Goal: Task Accomplishment & Management: Complete application form

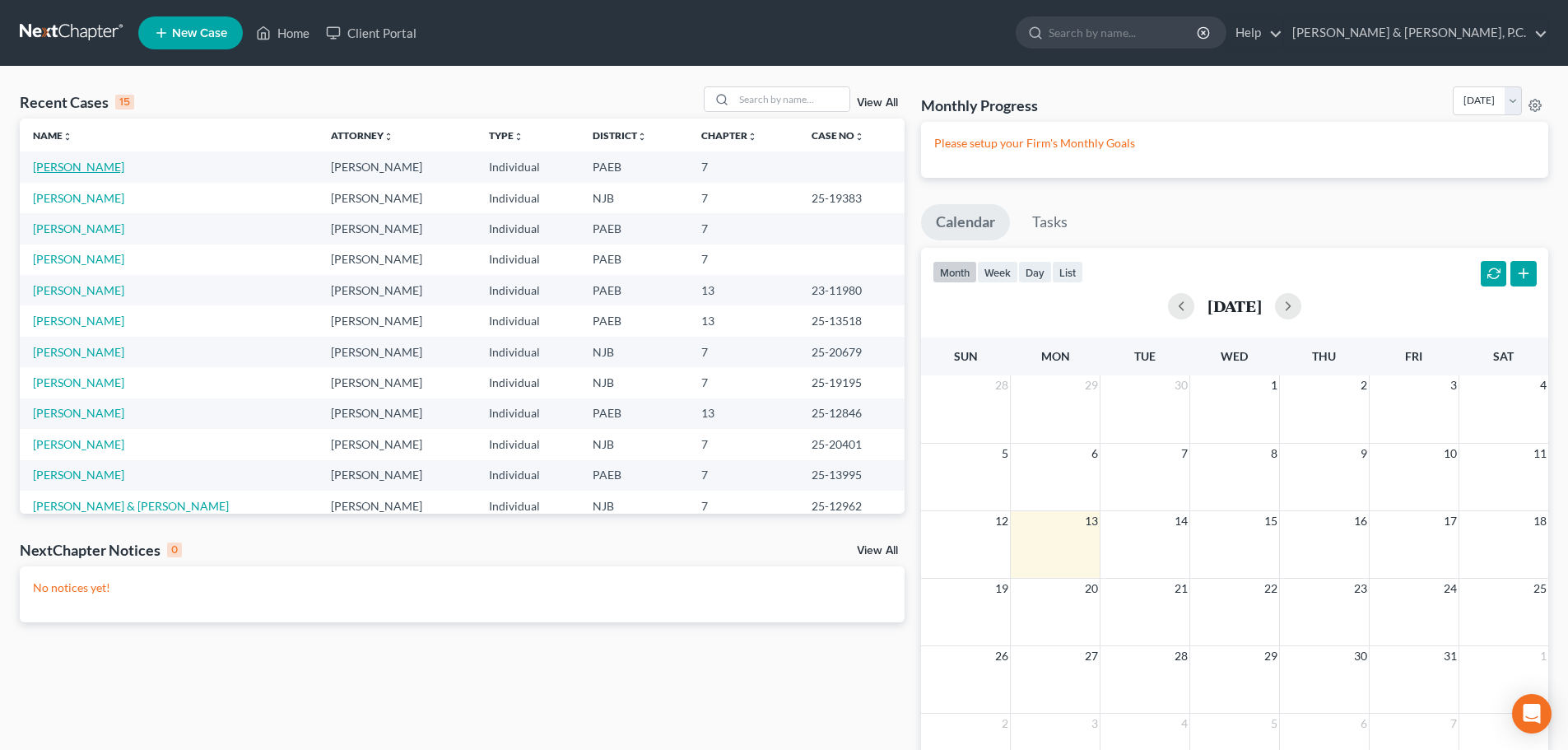
click at [71, 165] on link "[PERSON_NAME]" at bounding box center [78, 167] width 92 height 14
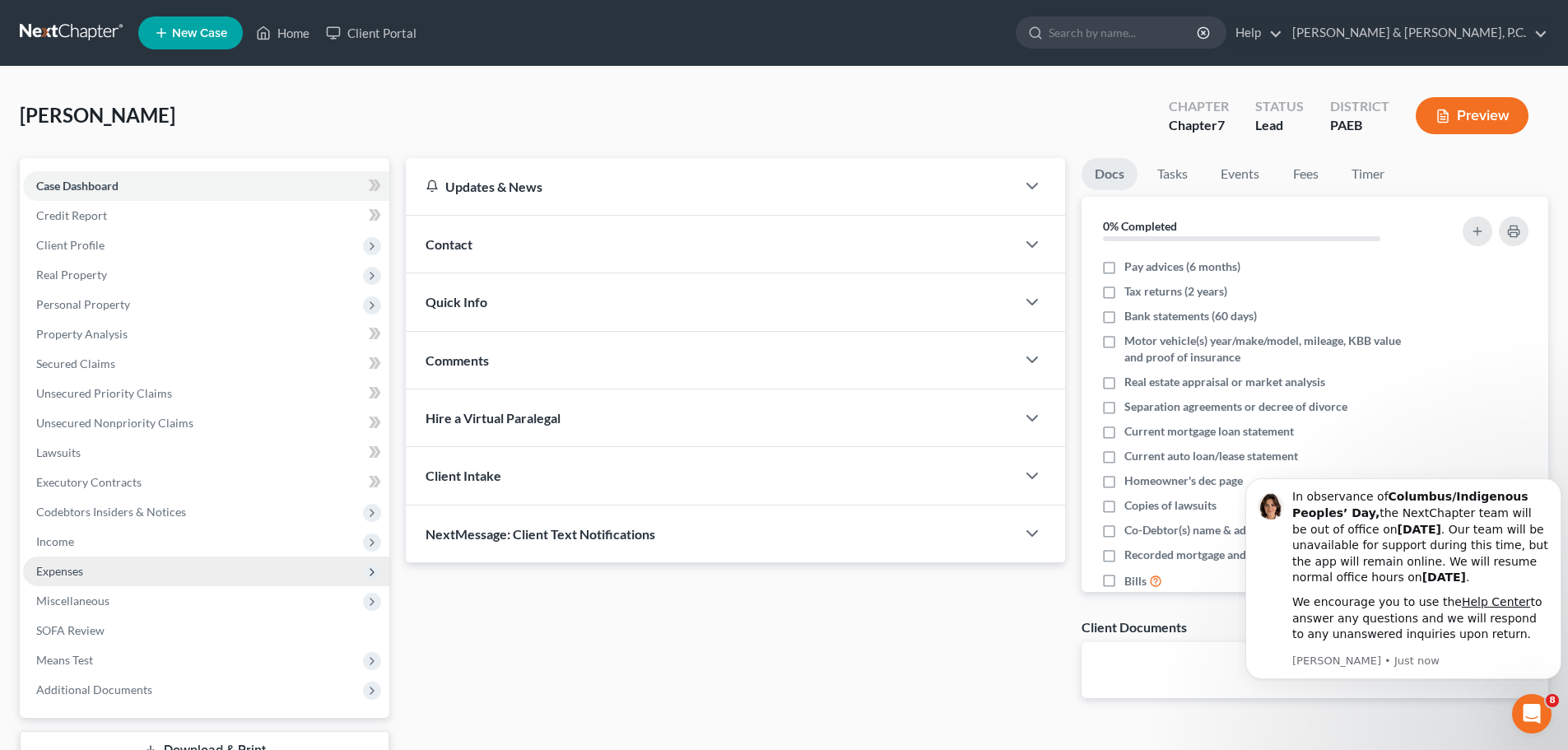
click at [64, 567] on span "Expenses" at bounding box center [60, 571] width 47 height 14
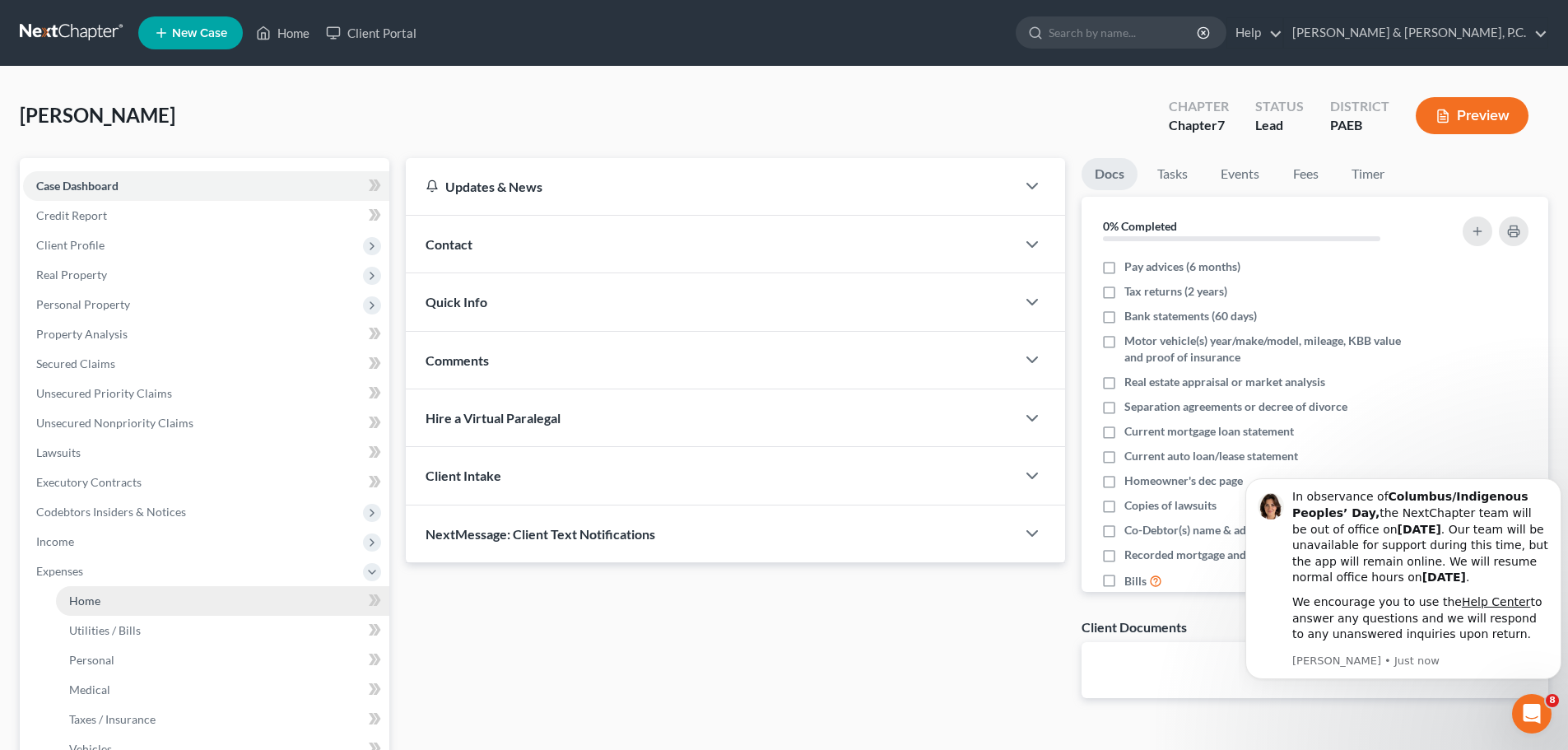
click at [75, 594] on span "Home" at bounding box center [85, 600] width 32 height 14
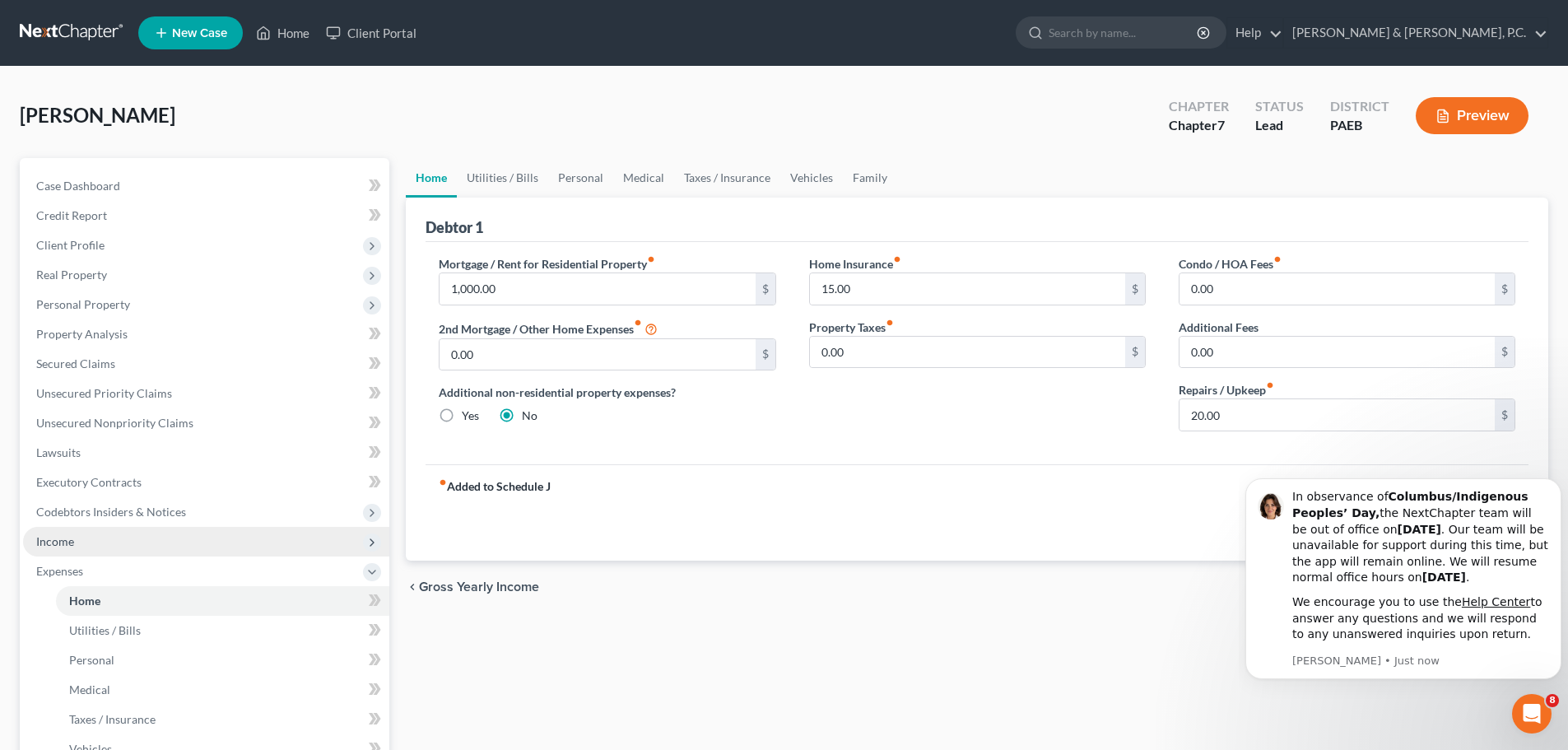
click at [65, 537] on span "Income" at bounding box center [55, 541] width 37 height 14
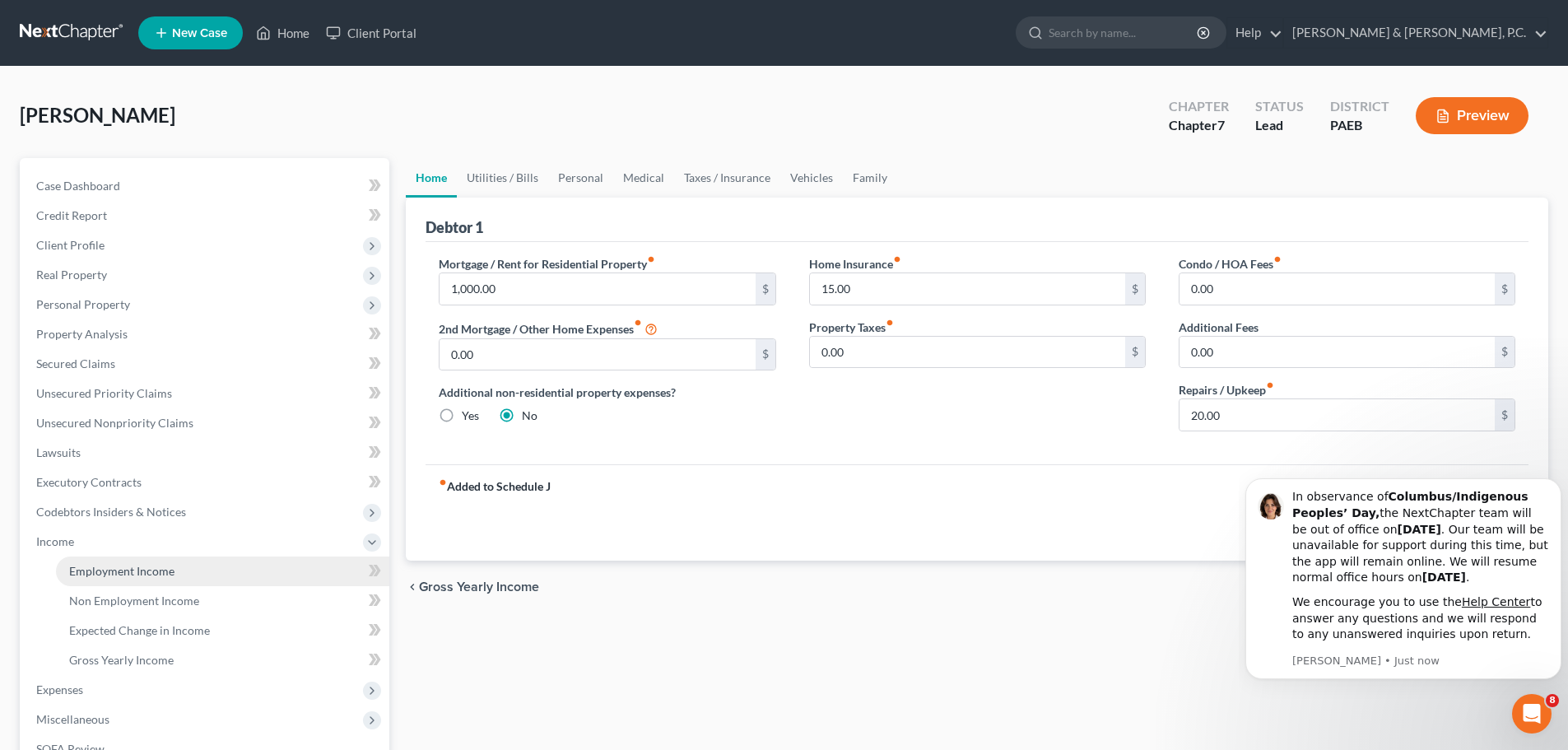
click at [98, 567] on span "Employment Income" at bounding box center [121, 571] width 105 height 14
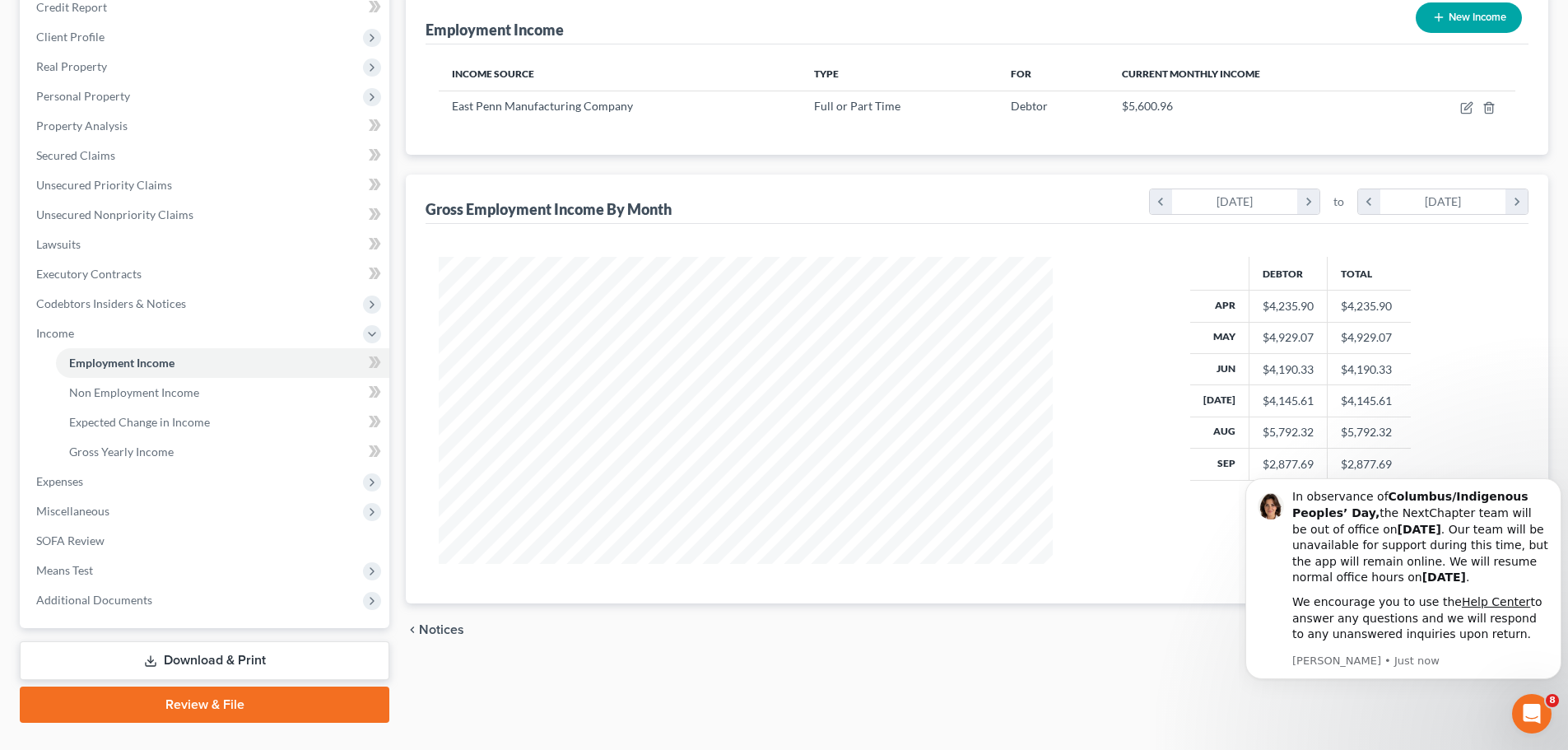
scroll to position [243, 0]
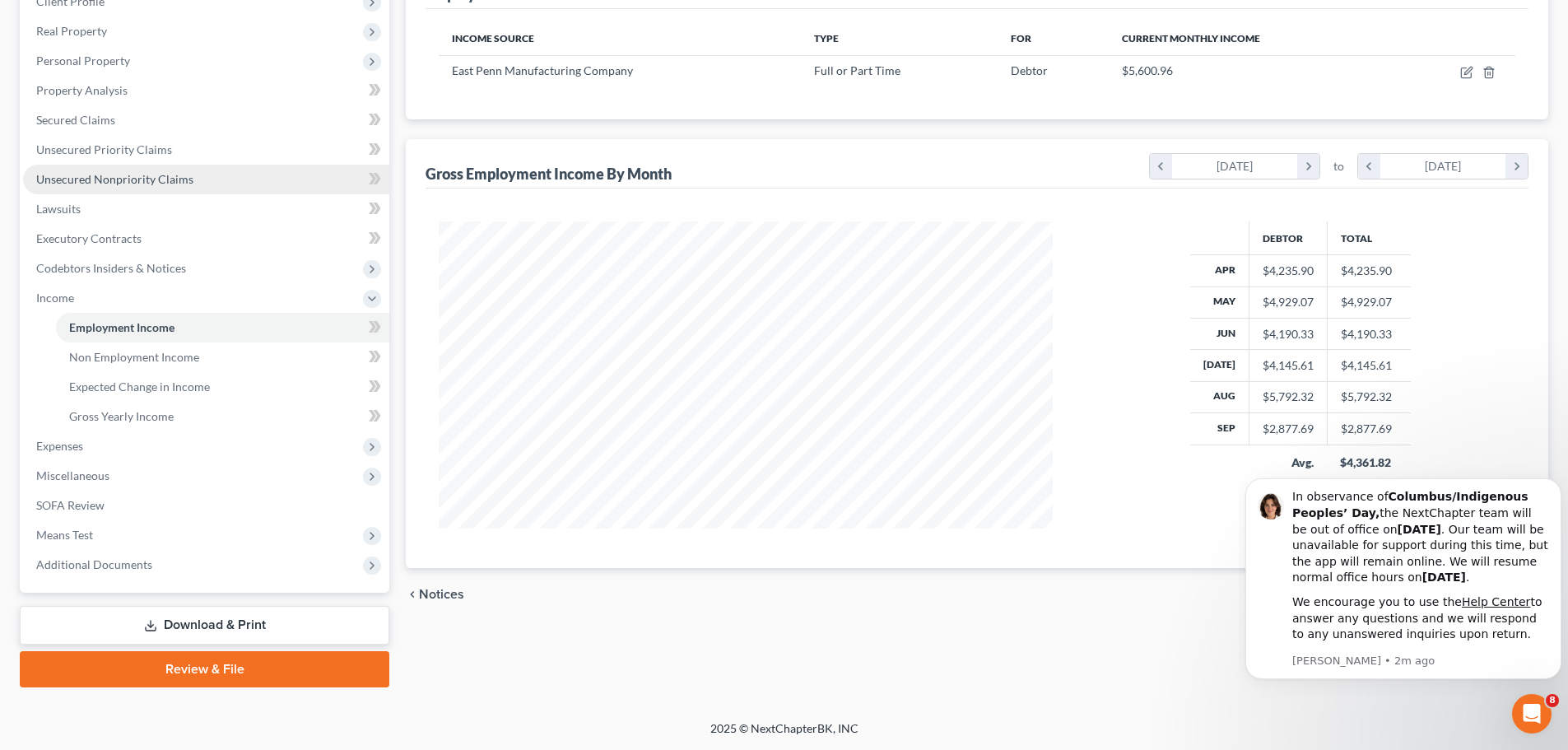
click at [90, 176] on span "Unsecured Nonpriority Claims" at bounding box center [115, 179] width 158 height 14
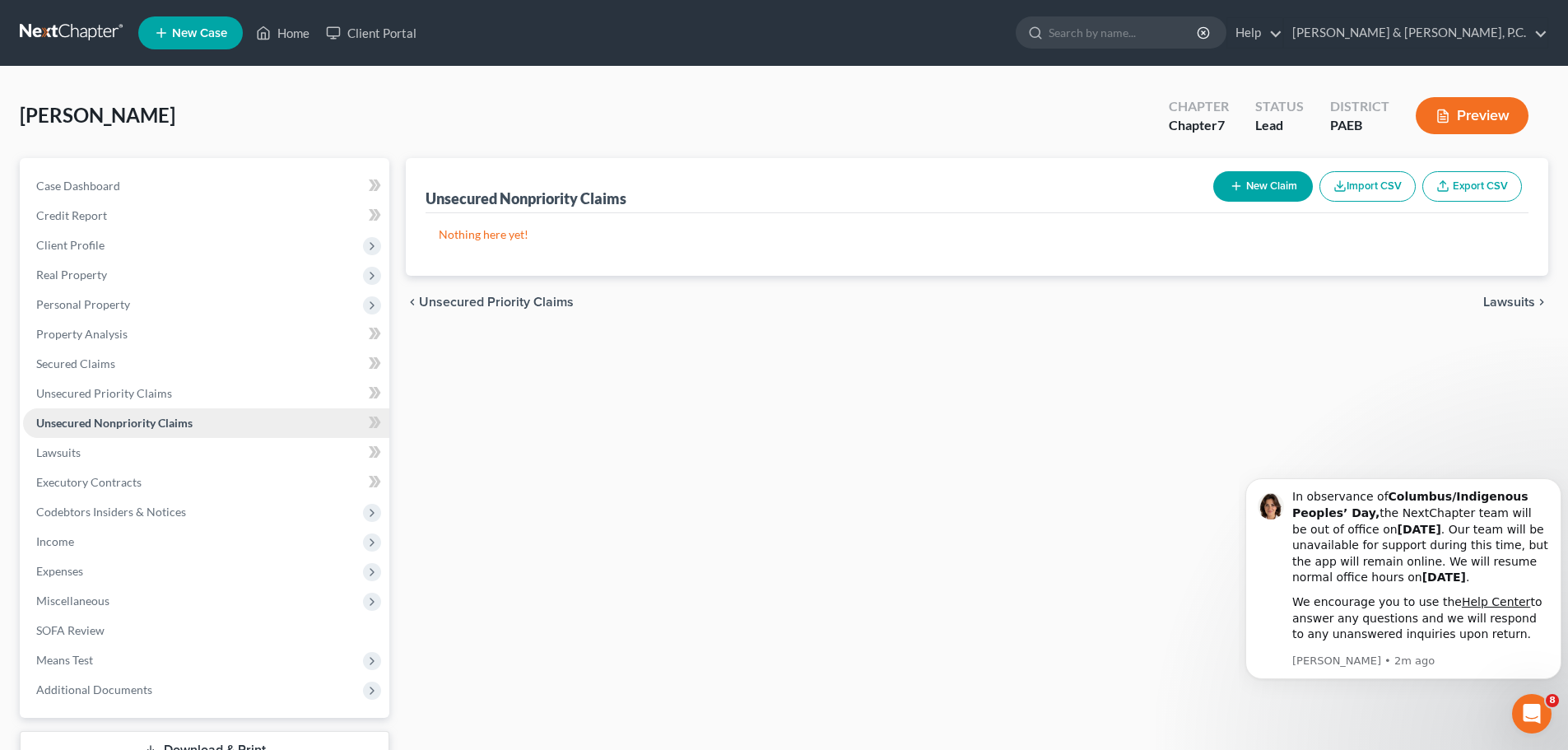
click at [107, 421] on span "Unsecured Nonpriority Claims" at bounding box center [114, 423] width 157 height 14
click at [132, 397] on span "Unsecured Priority Claims" at bounding box center [104, 393] width 136 height 14
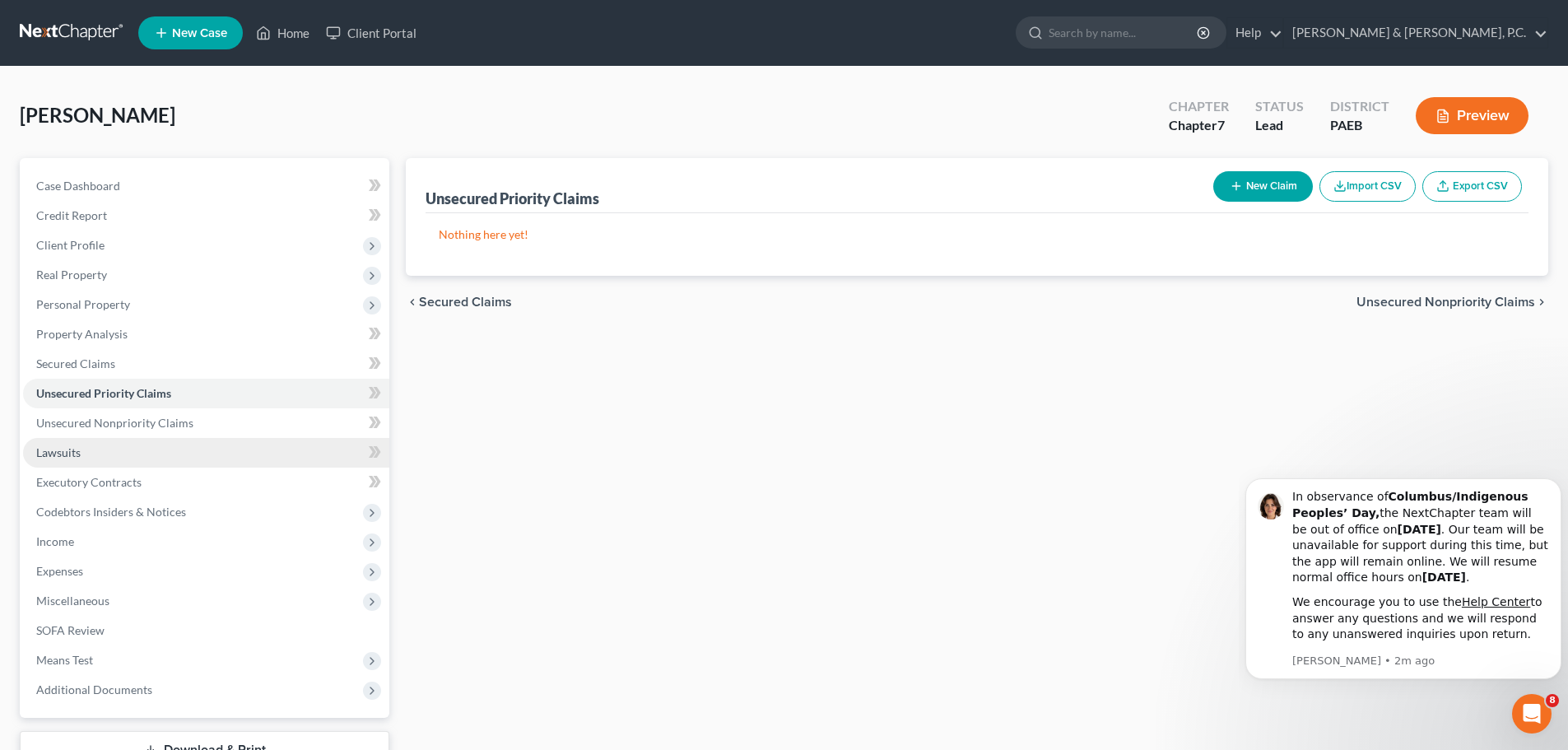
click at [80, 452] on span "Lawsuits" at bounding box center [58, 452] width 44 height 14
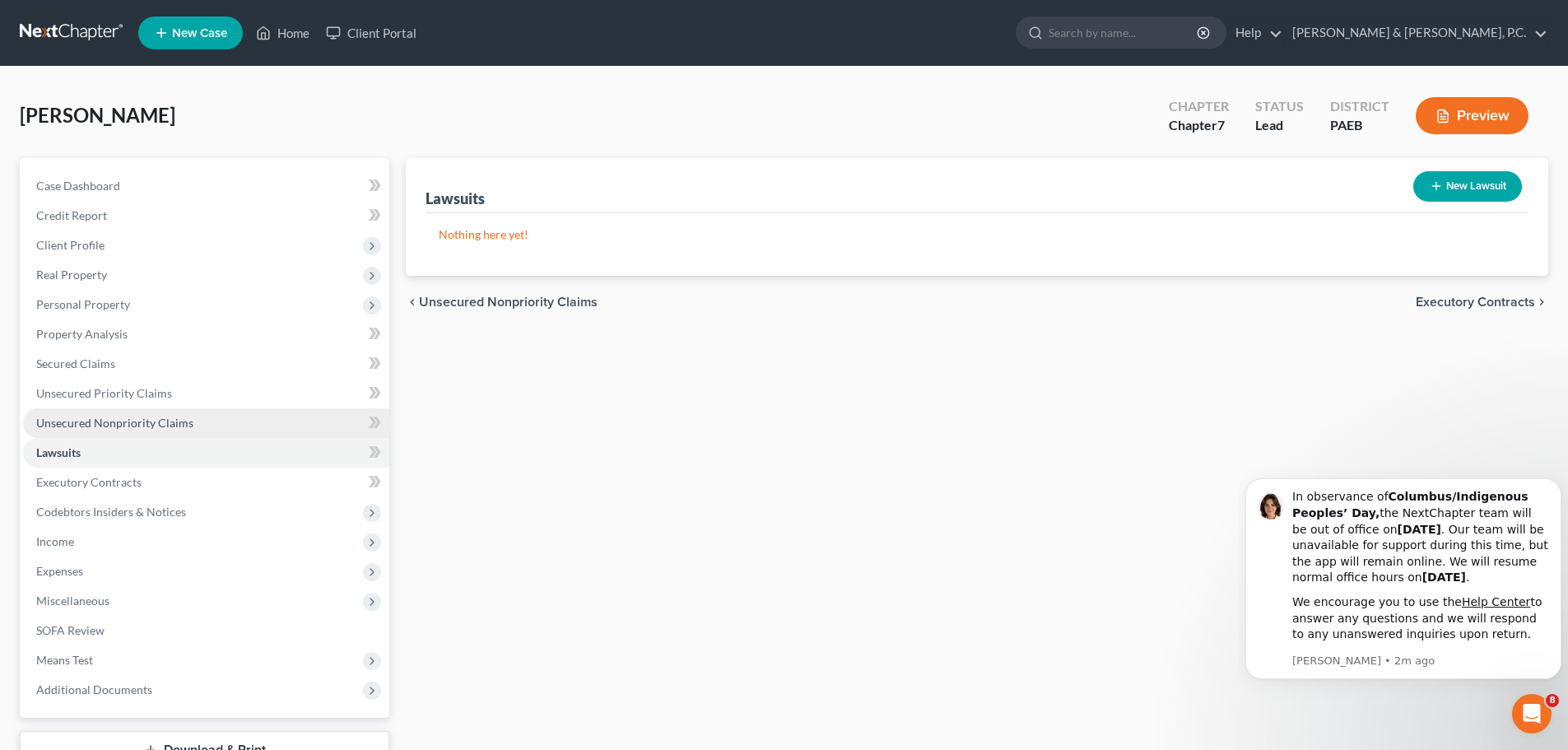
click at [97, 419] on span "Unsecured Nonpriority Claims" at bounding box center [115, 423] width 158 height 14
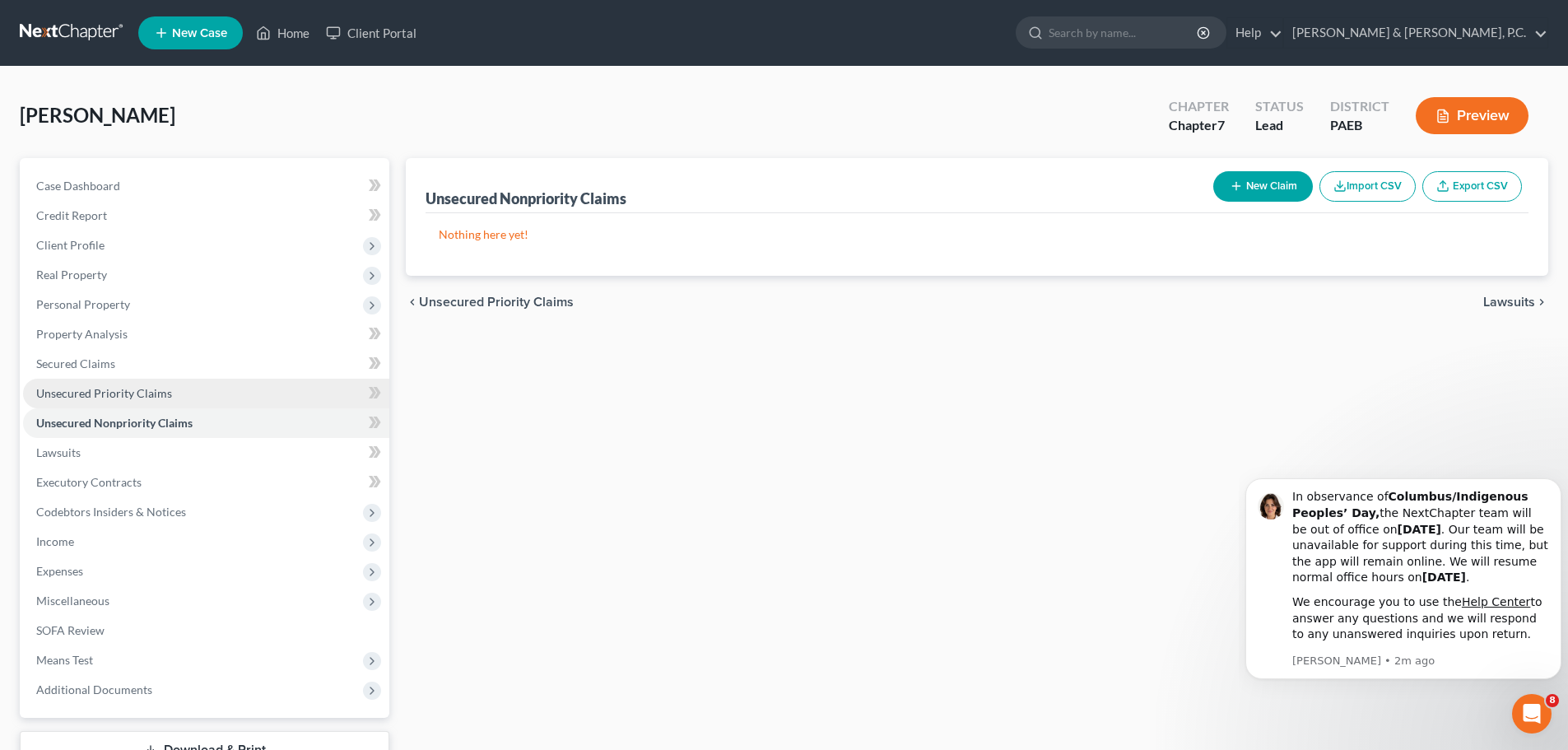
click at [124, 400] on link "Unsecured Priority Claims" at bounding box center [206, 393] width 367 height 30
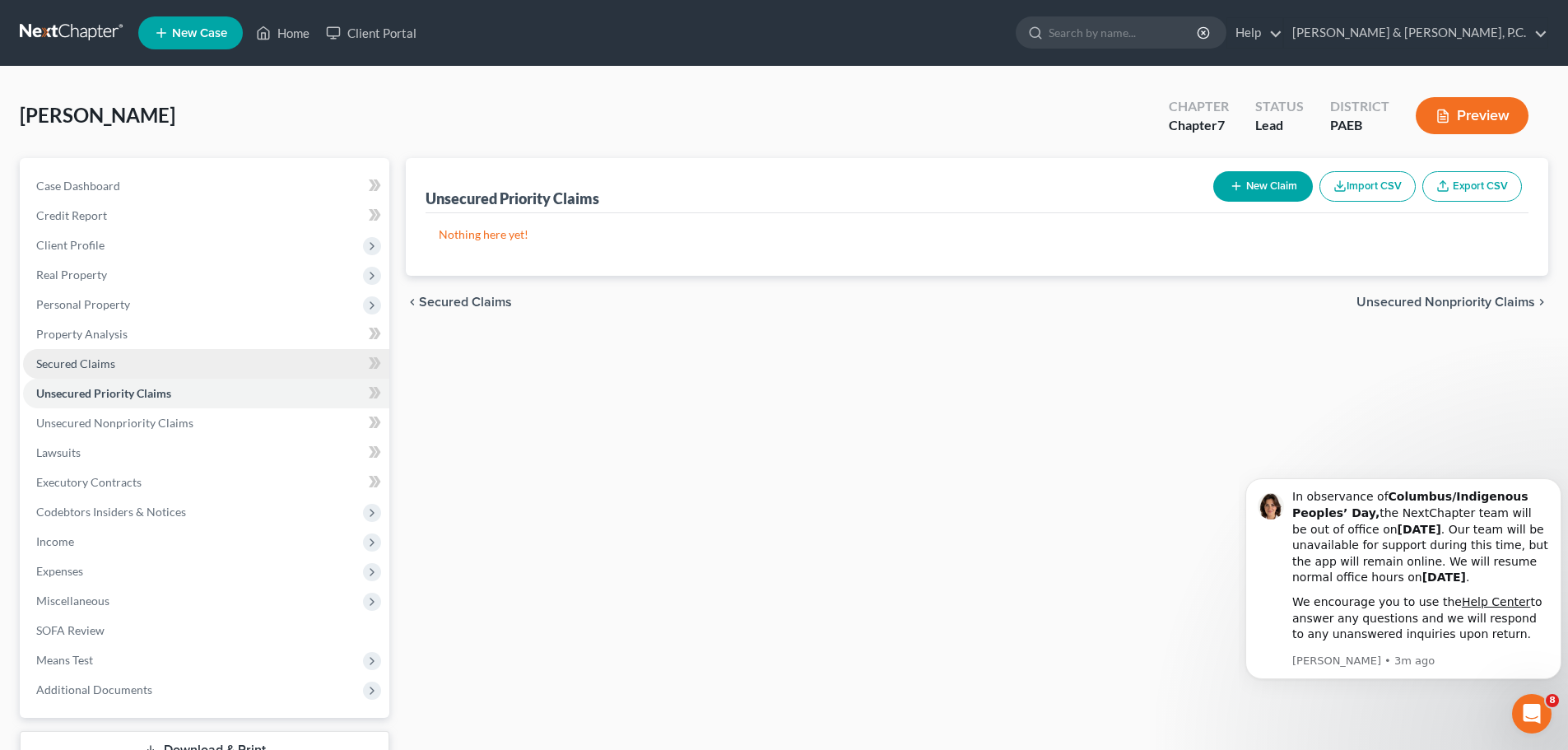
click at [112, 363] on span "Secured Claims" at bounding box center [76, 364] width 79 height 14
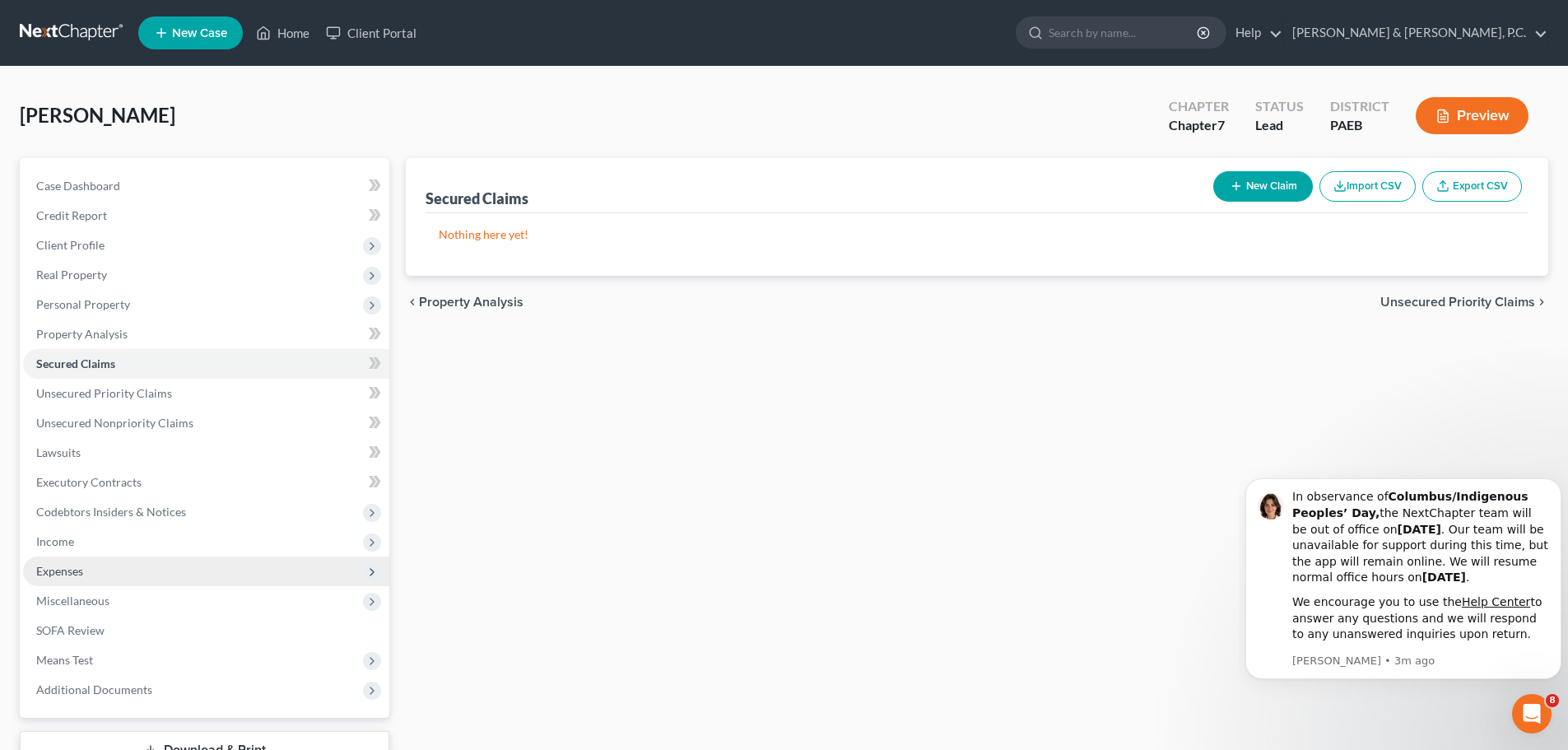
click at [63, 574] on span "Expenses" at bounding box center [60, 571] width 47 height 14
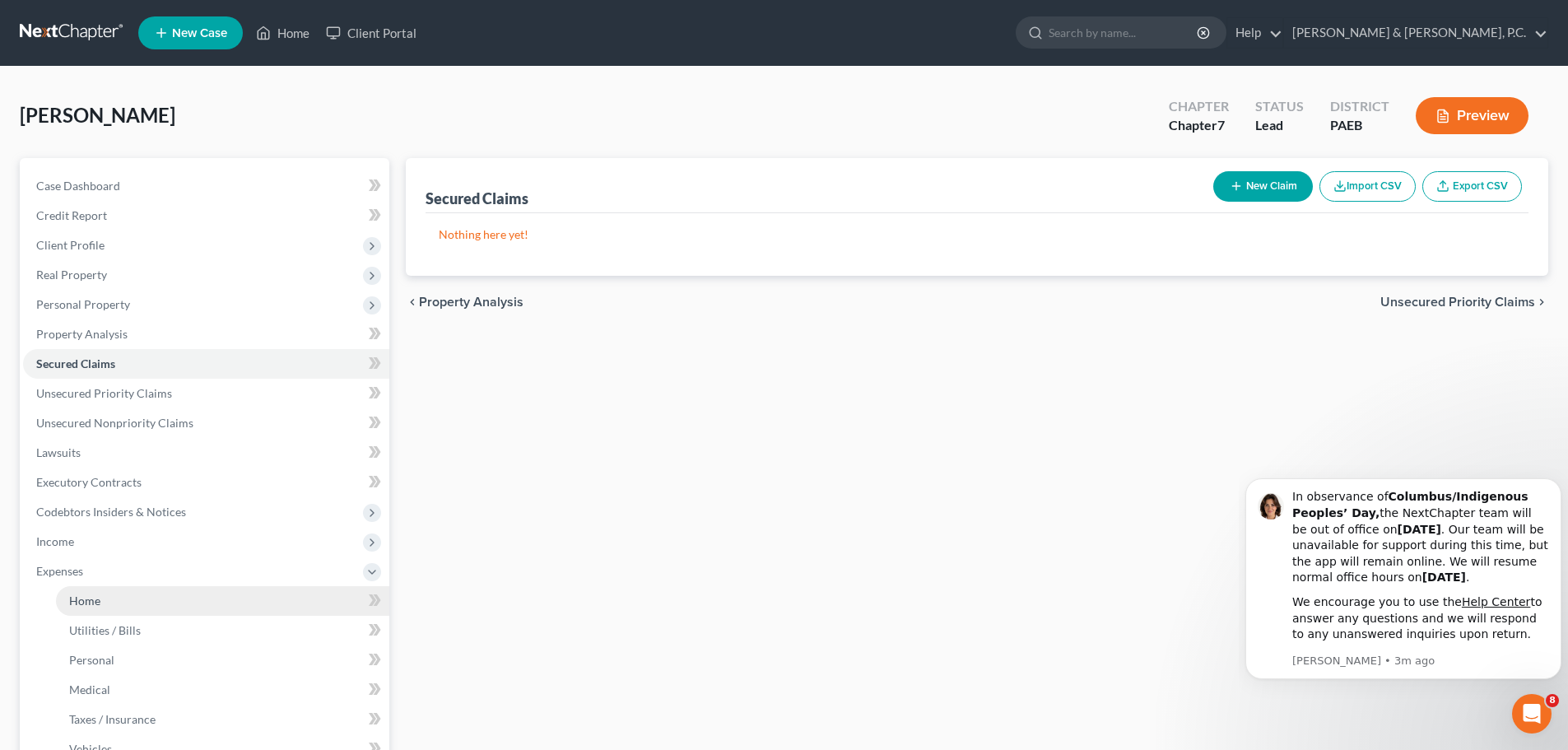
click at [86, 593] on span "Home" at bounding box center [85, 600] width 32 height 14
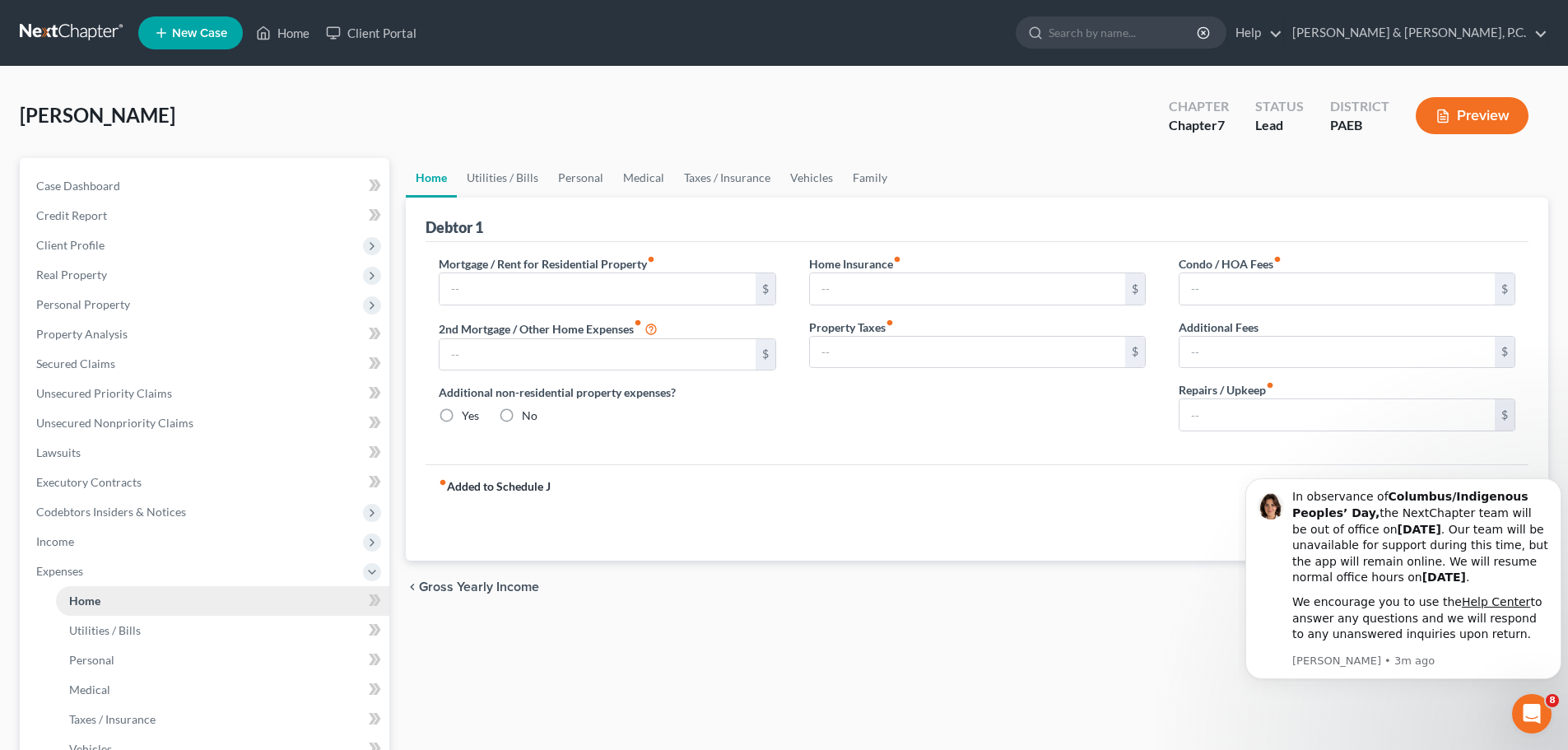
type input "1,000.00"
type input "0.00"
radio input "true"
type input "15.00"
type input "0.00"
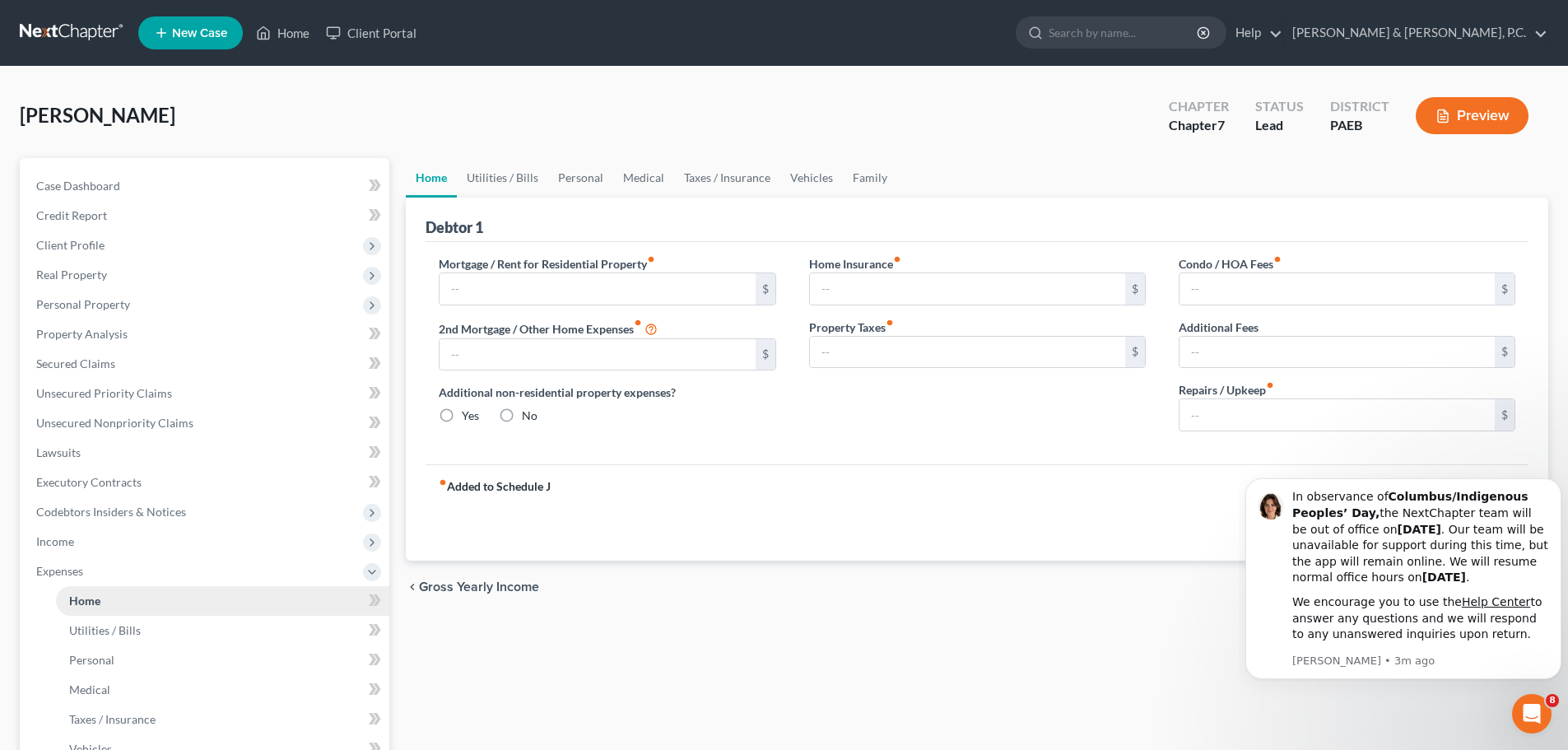
type input "0.00"
type input "20.00"
click at [1556, 485] on icon "Dismiss notification" at bounding box center [1556, 483] width 9 height 9
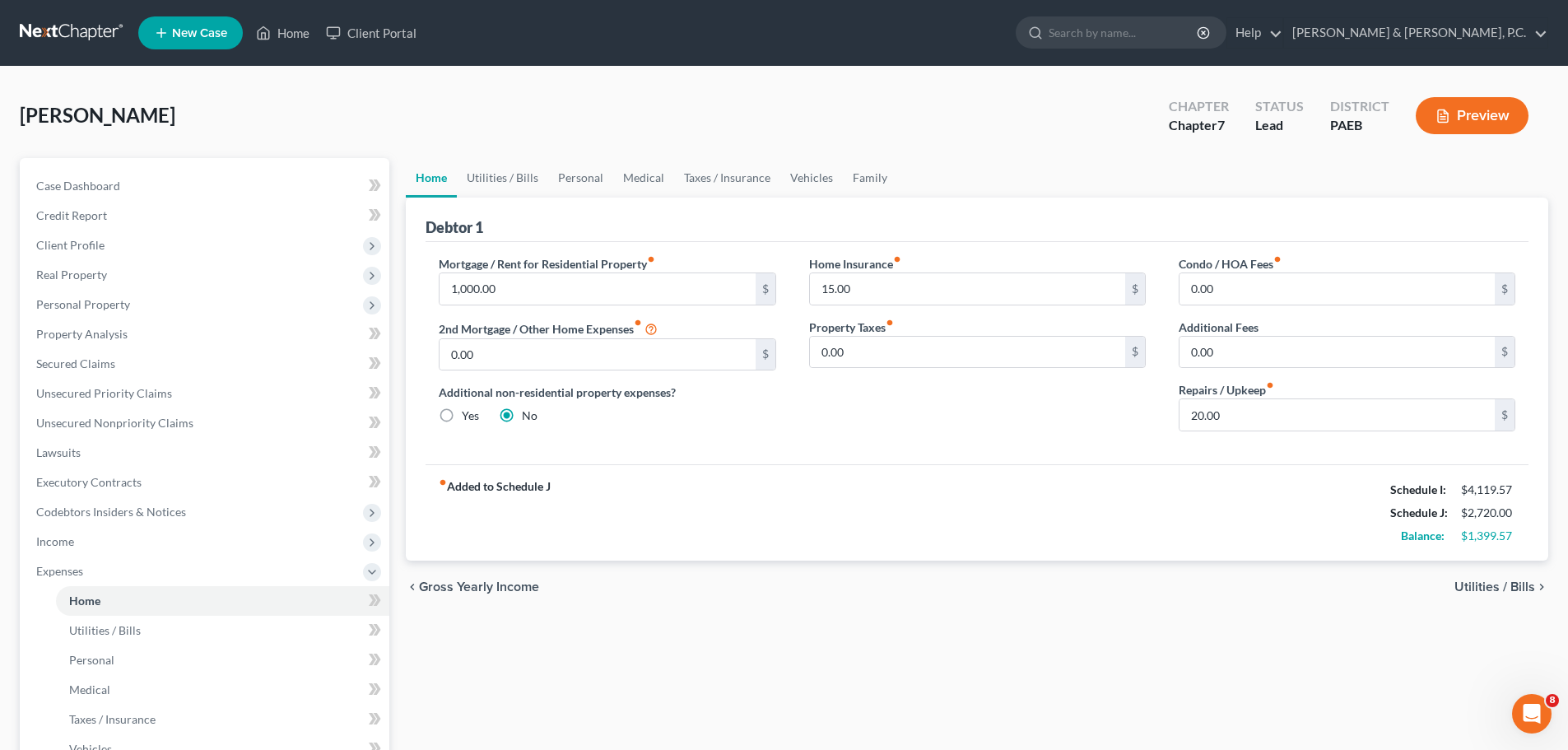
click at [1500, 582] on span "Utilities / Bills" at bounding box center [1495, 586] width 81 height 13
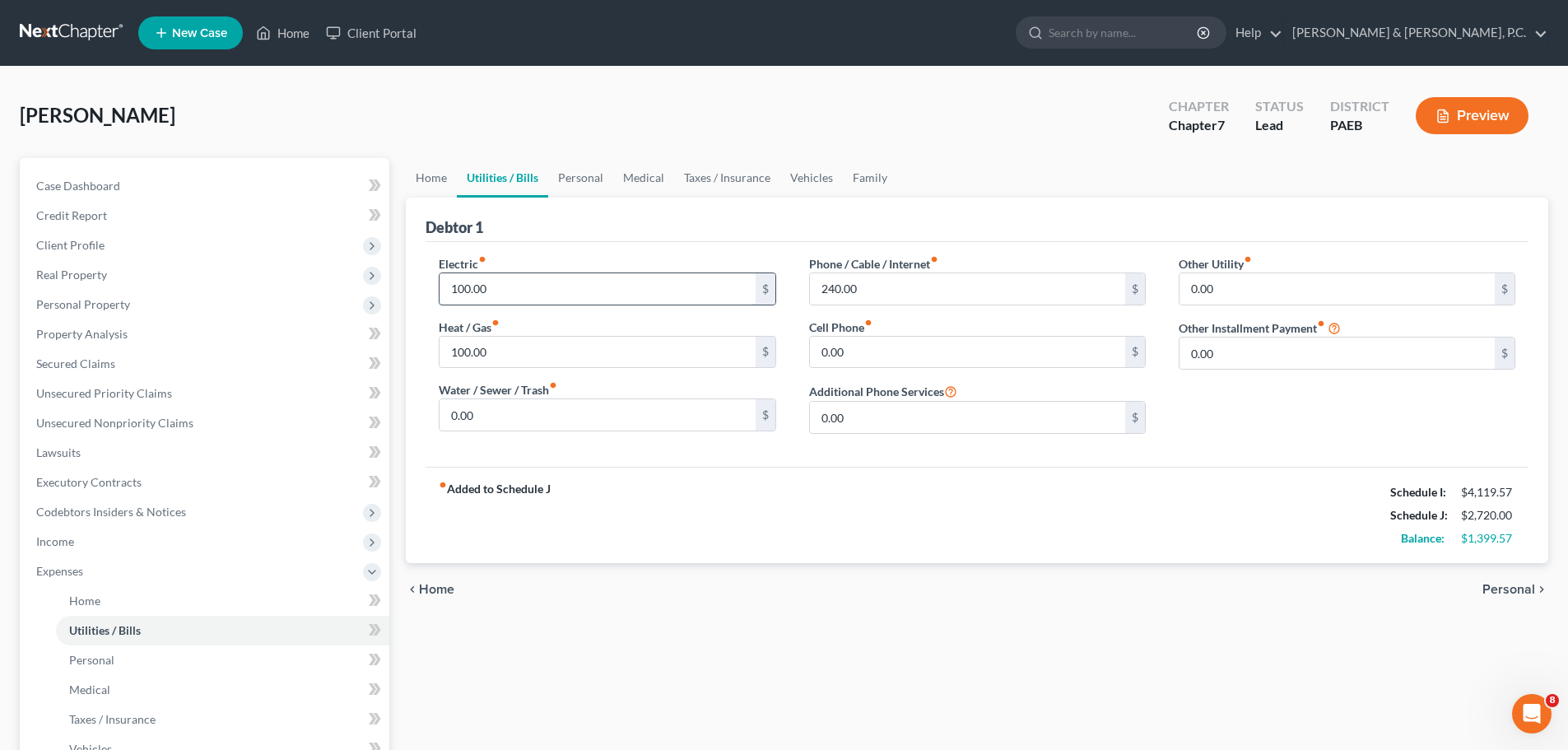
click at [464, 299] on input "100.00" at bounding box center [597, 289] width 315 height 32
type input "150.00"
click at [491, 349] on input "100.00" at bounding box center [597, 353] width 315 height 32
click at [1522, 589] on span "Personal" at bounding box center [1508, 588] width 52 height 13
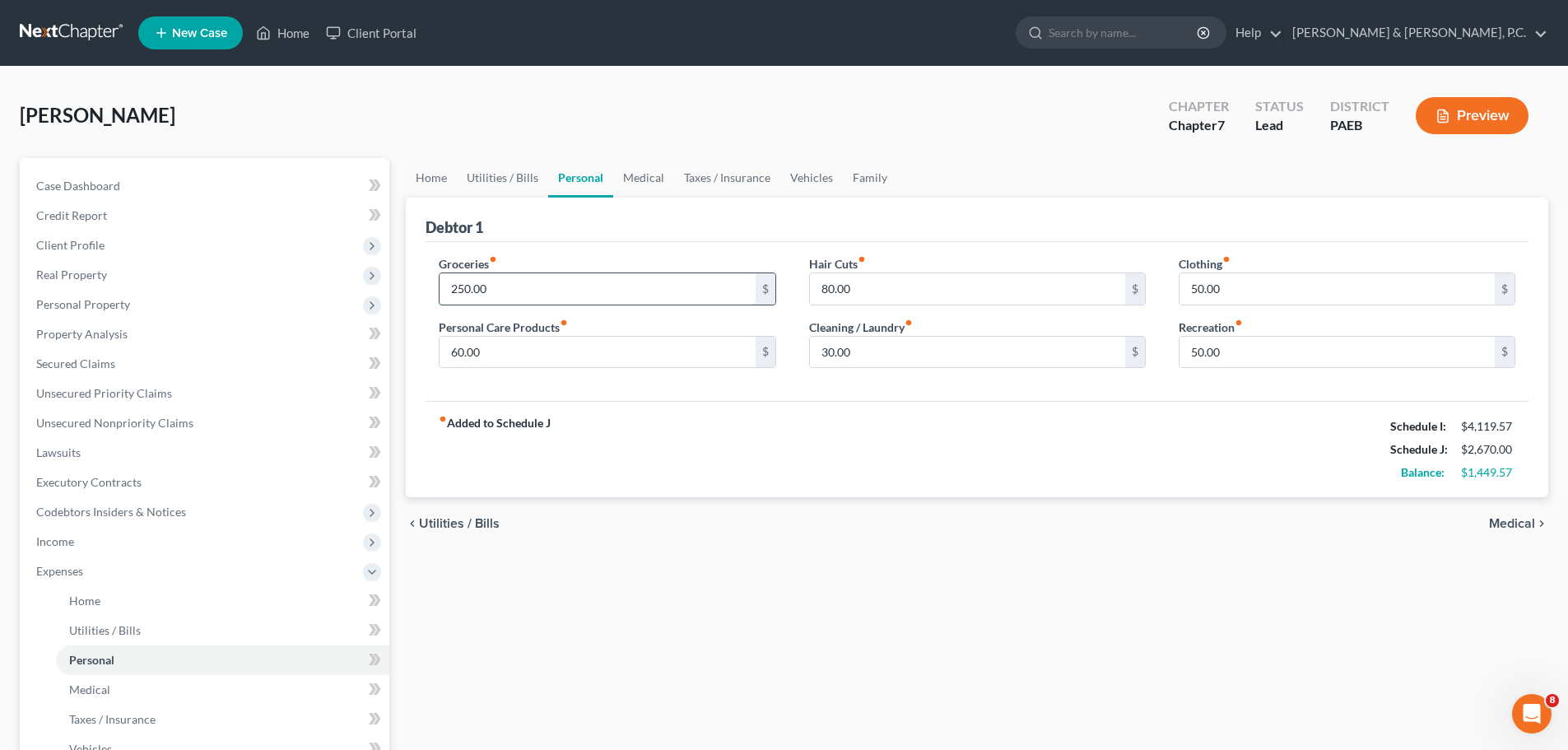
click at [466, 291] on input "250.00" at bounding box center [597, 289] width 315 height 32
type input "400.00"
click at [668, 347] on input "60.00" at bounding box center [597, 353] width 315 height 32
click at [456, 356] on input "60.00" at bounding box center [597, 353] width 315 height 32
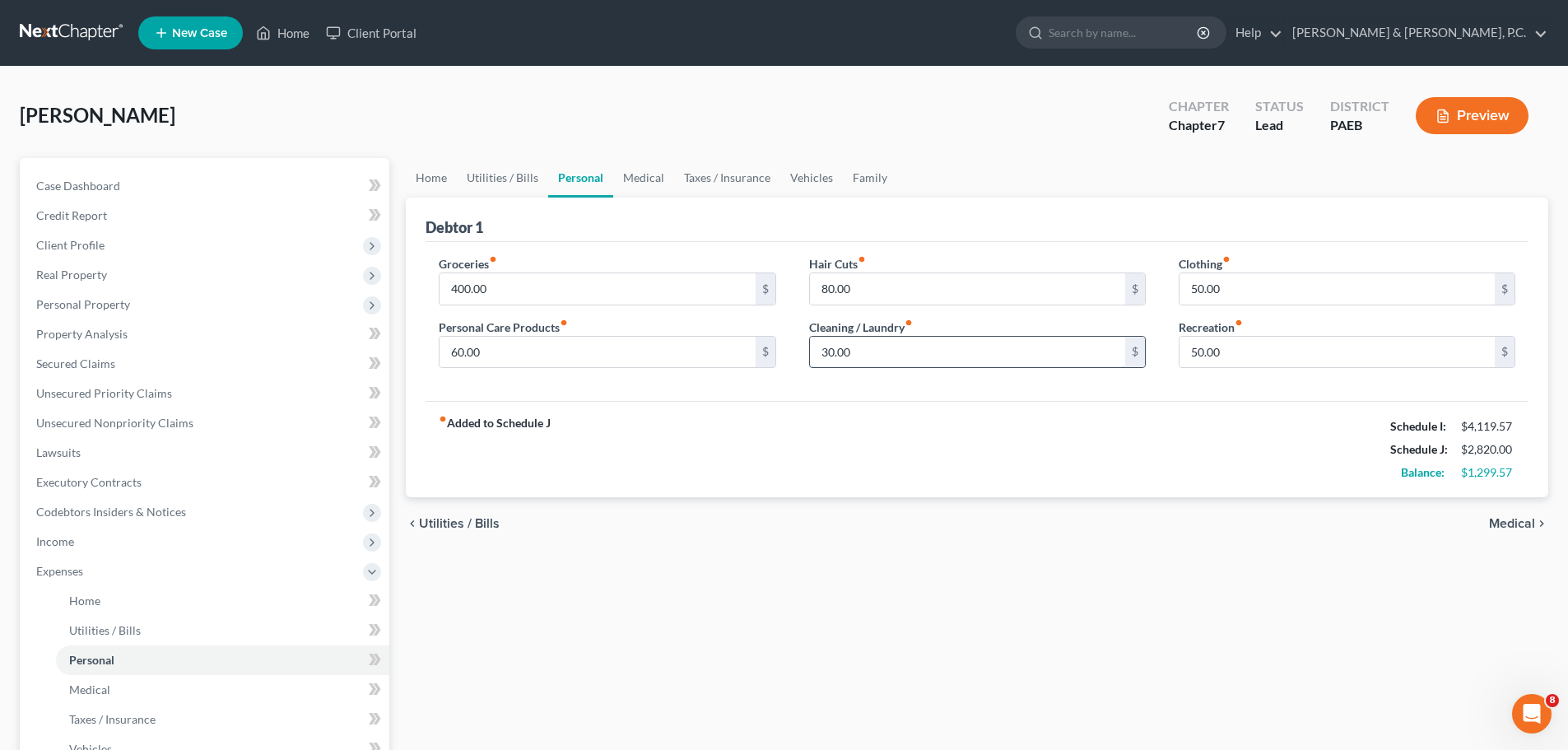
drag, startPoint x: 829, startPoint y: 341, endPoint x: 827, endPoint y: 358, distance: 17.1
click at [829, 342] on input "30.00" at bounding box center [968, 353] width 315 height 32
click at [827, 358] on input "30.00" at bounding box center [968, 353] width 315 height 32
type input "50.00"
click at [1193, 344] on input "50.00" at bounding box center [1337, 353] width 315 height 32
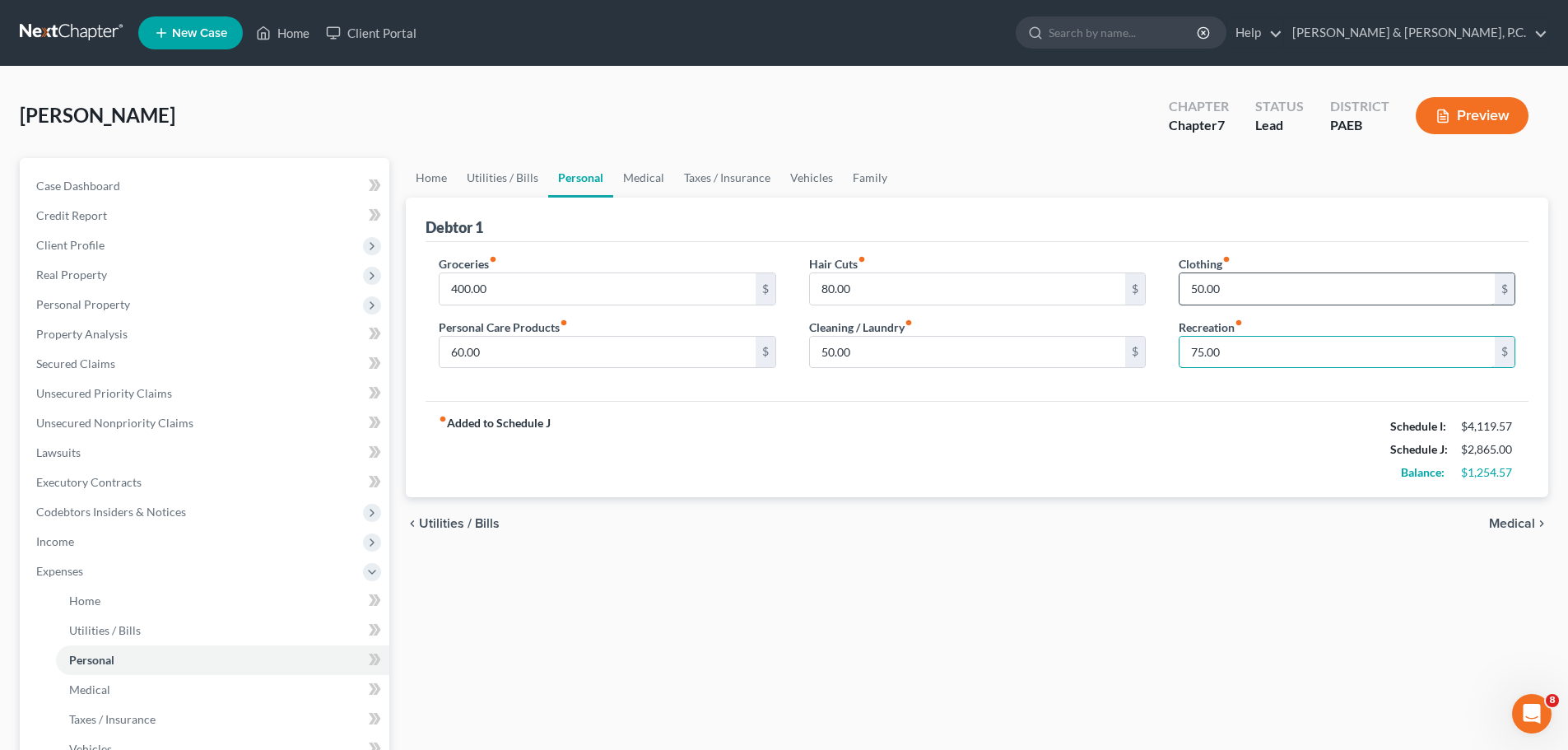
type input "75.00"
click at [1230, 293] on input "50.00" at bounding box center [1337, 289] width 315 height 32
click at [1511, 521] on span "Medical" at bounding box center [1512, 523] width 46 height 13
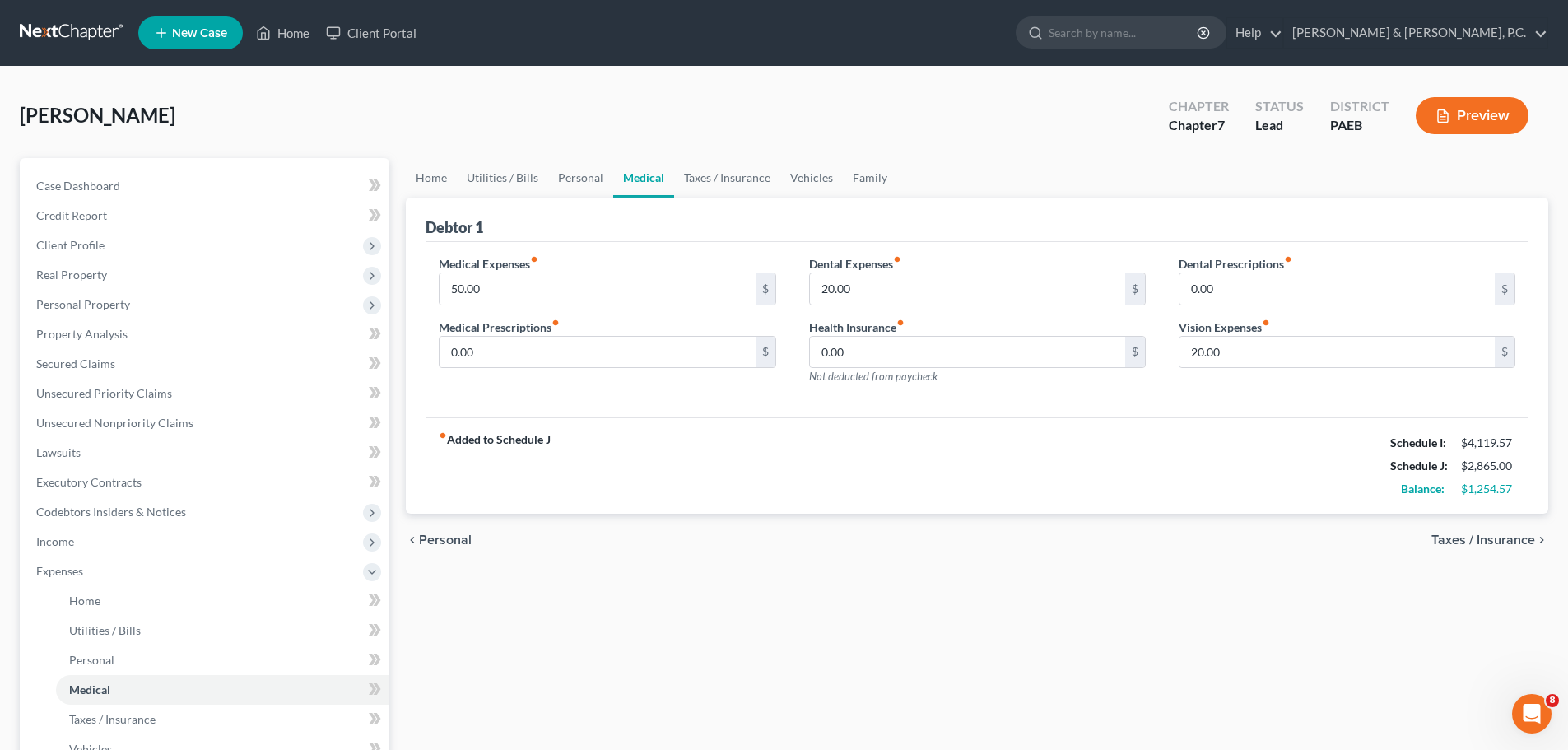
click at [1470, 484] on div "$1,254.57" at bounding box center [1488, 489] width 54 height 17
click at [1199, 356] on input "20.00" at bounding box center [1337, 353] width 315 height 32
type input "20.00"
click at [1467, 536] on span "Taxes / Insurance" at bounding box center [1482, 539] width 103 height 13
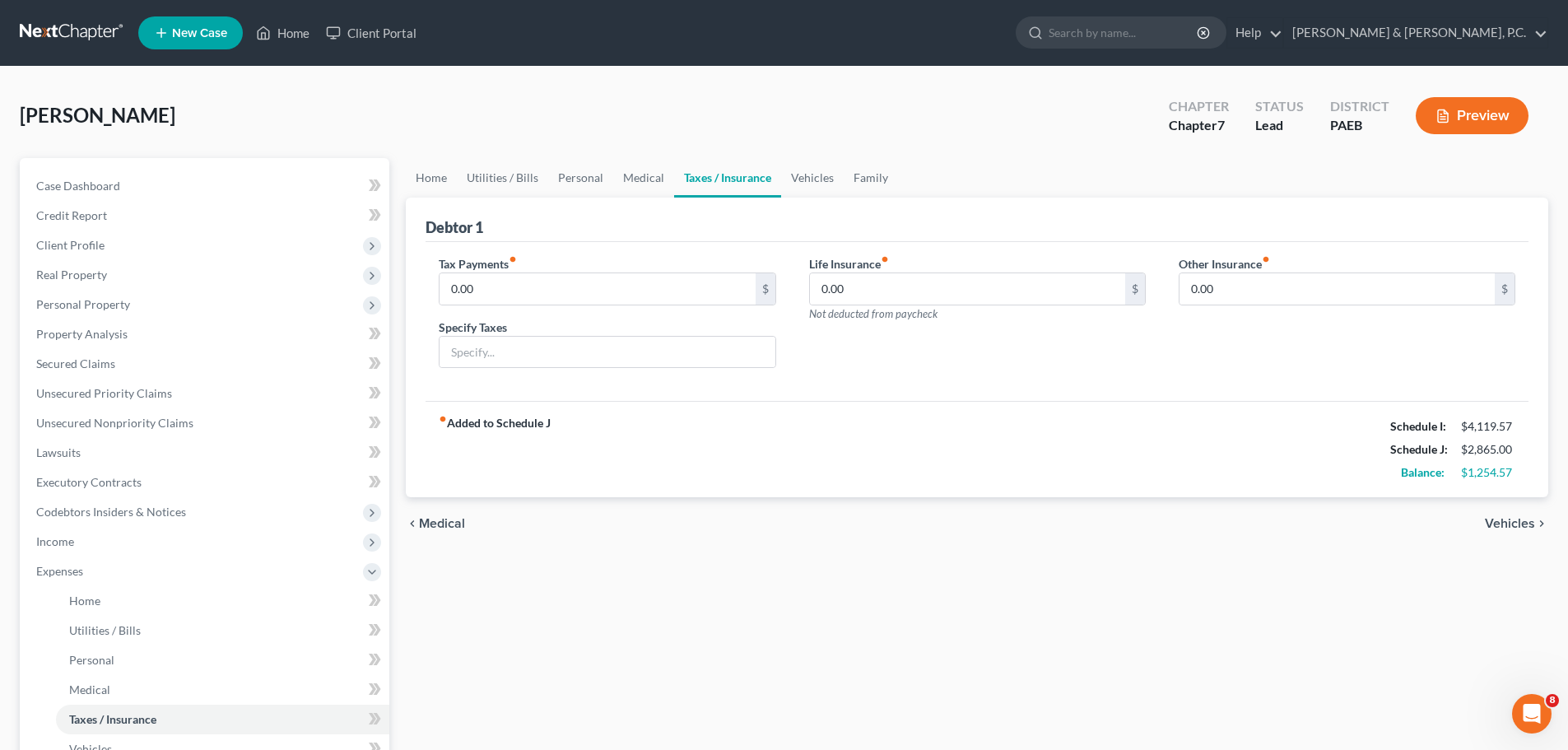
click at [1520, 518] on span "Vehicles" at bounding box center [1510, 523] width 50 height 13
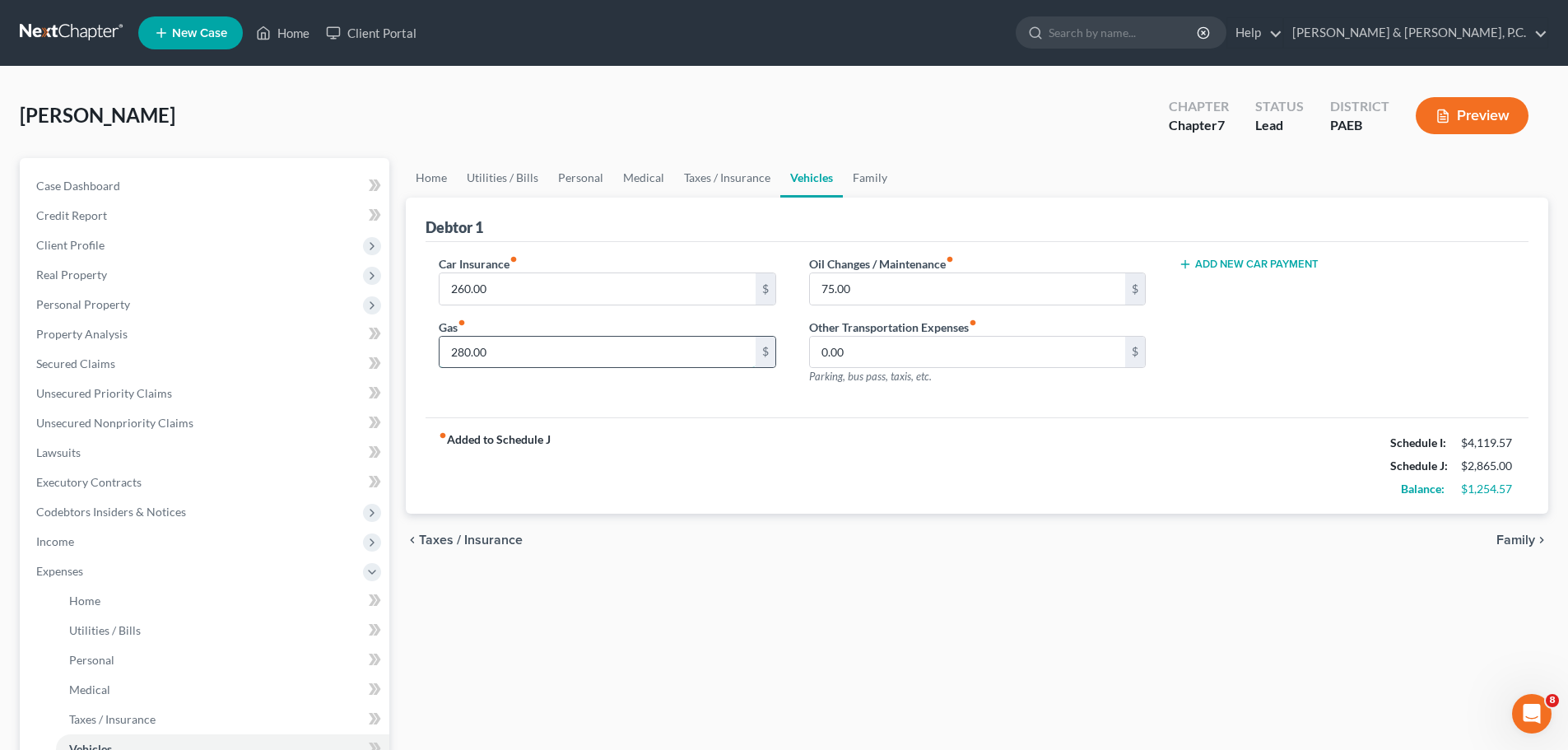
click at [457, 357] on input "280.00" at bounding box center [597, 353] width 315 height 32
type input "300.00"
click at [1512, 538] on span "Family" at bounding box center [1515, 539] width 38 height 13
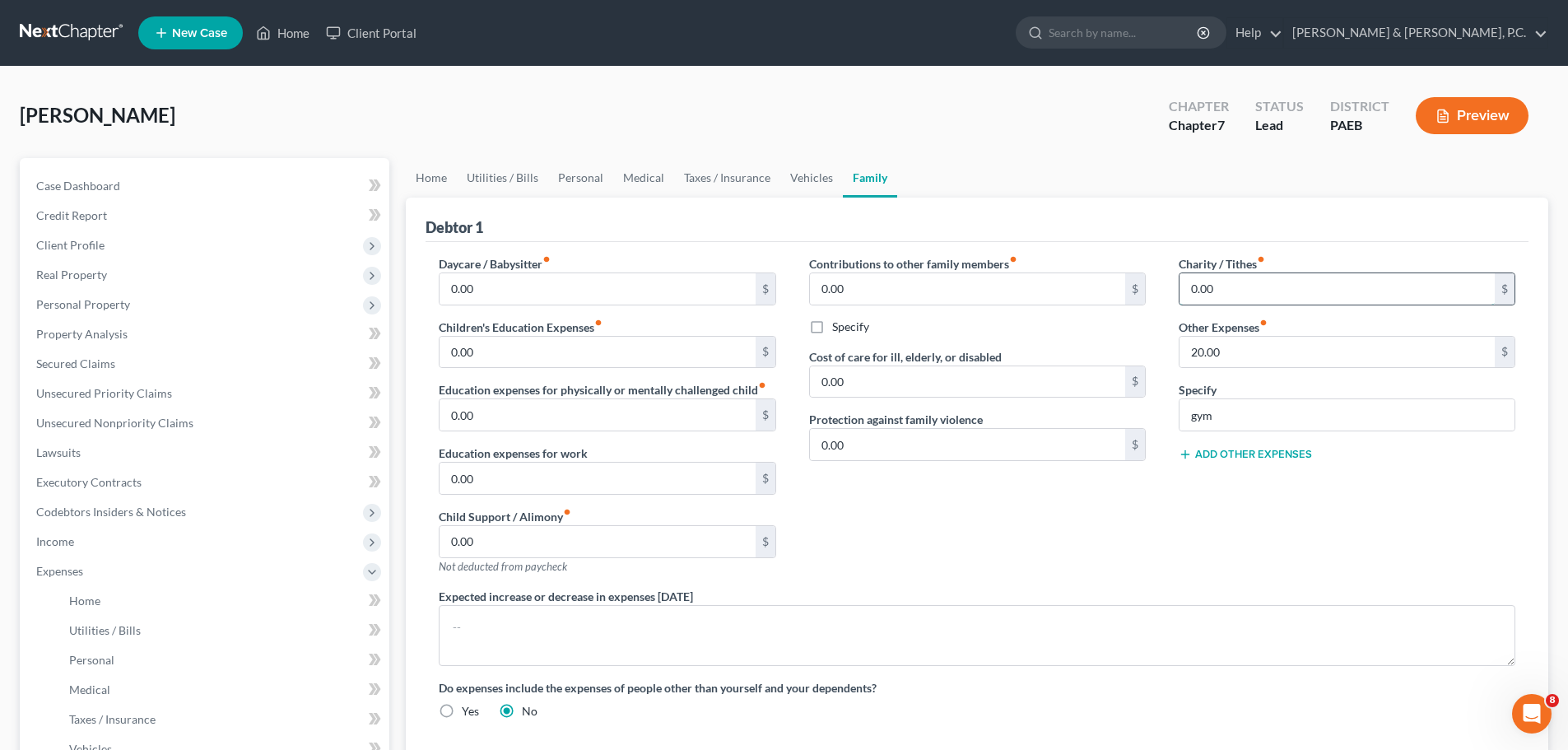
click at [1193, 293] on input "0.00" at bounding box center [1337, 289] width 315 height 32
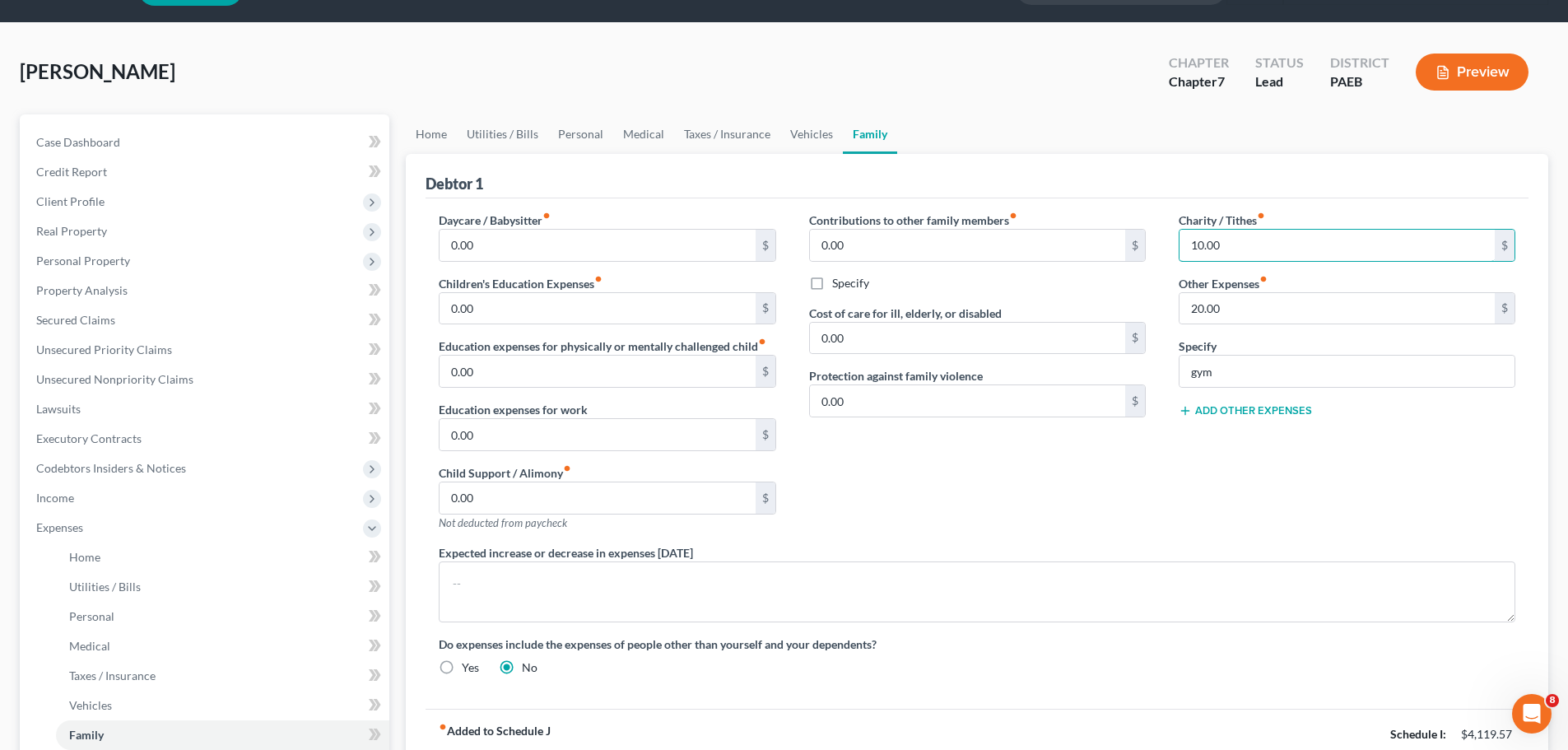
scroll to position [83, 0]
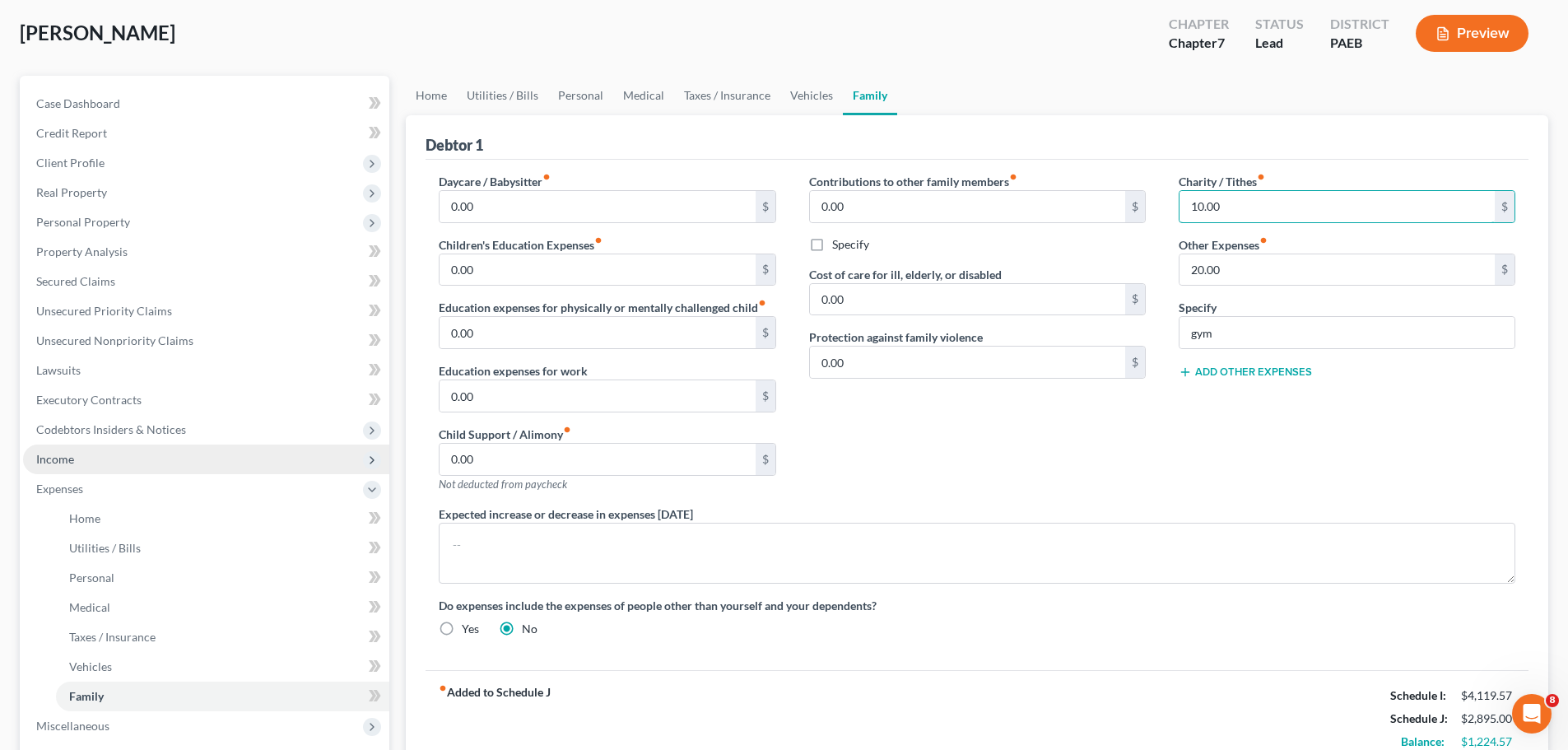
type input "10.00"
click at [57, 450] on span "Income" at bounding box center [206, 459] width 367 height 30
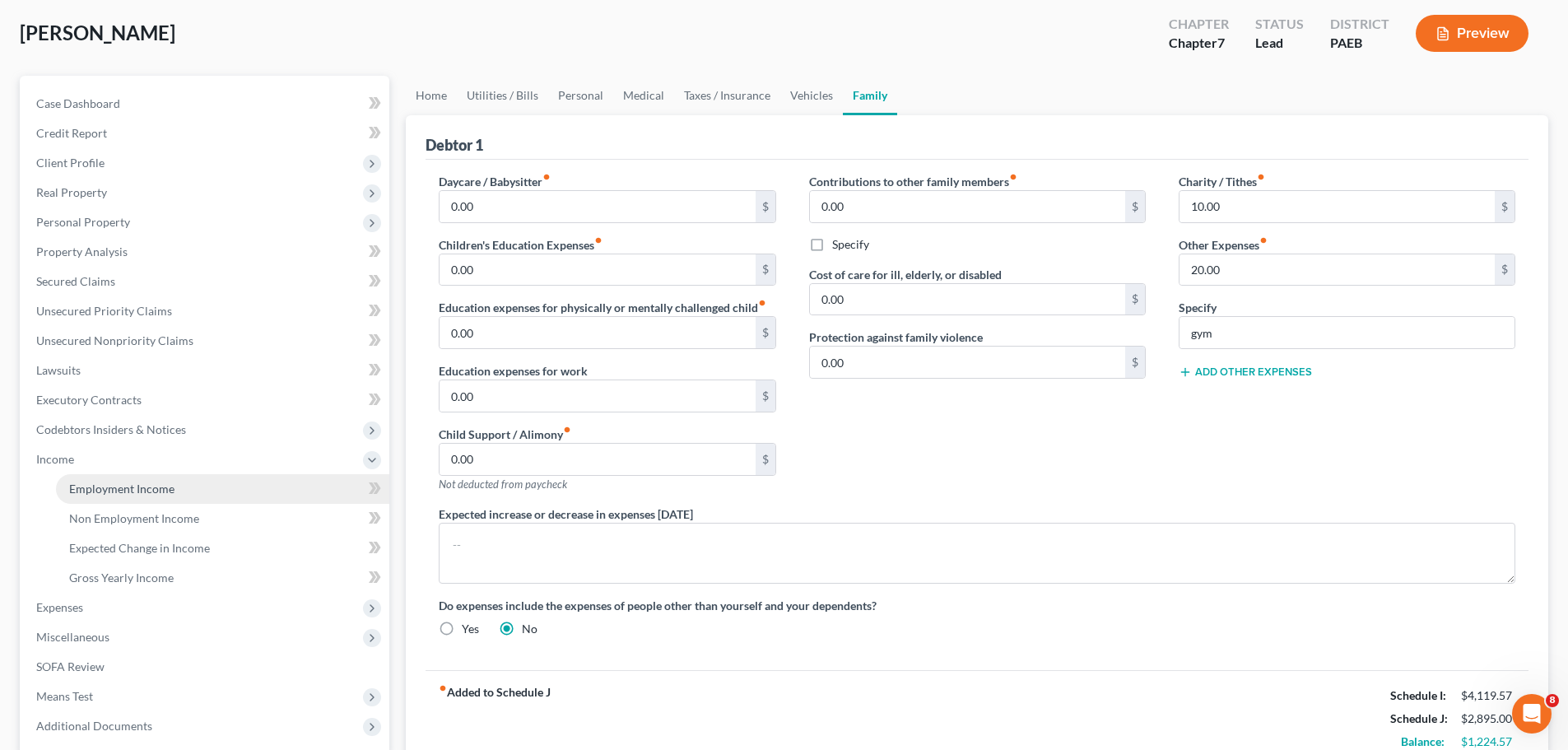
click at [109, 487] on span "Employment Income" at bounding box center [121, 489] width 105 height 14
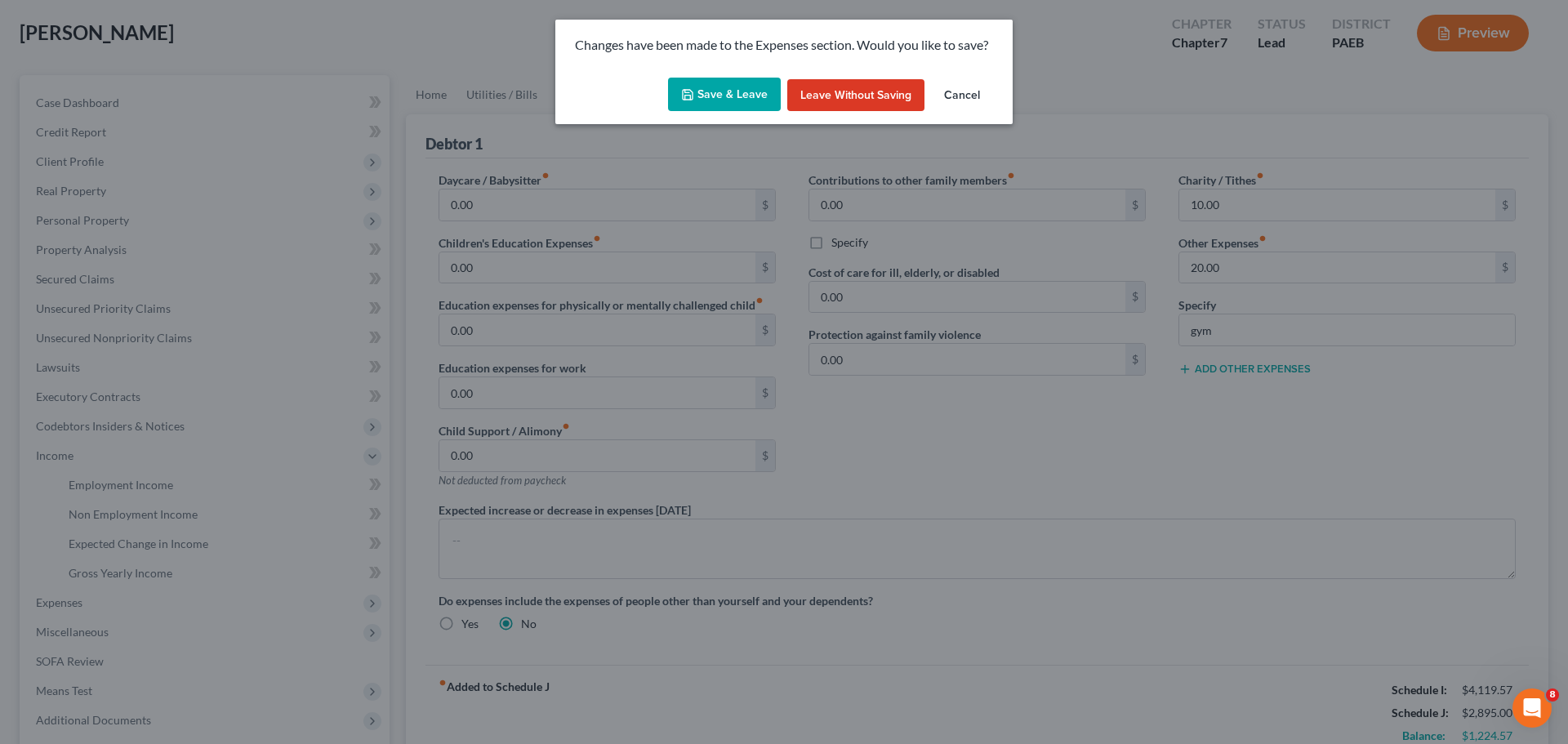
click at [728, 91] on button "Save & Leave" at bounding box center [723, 94] width 112 height 34
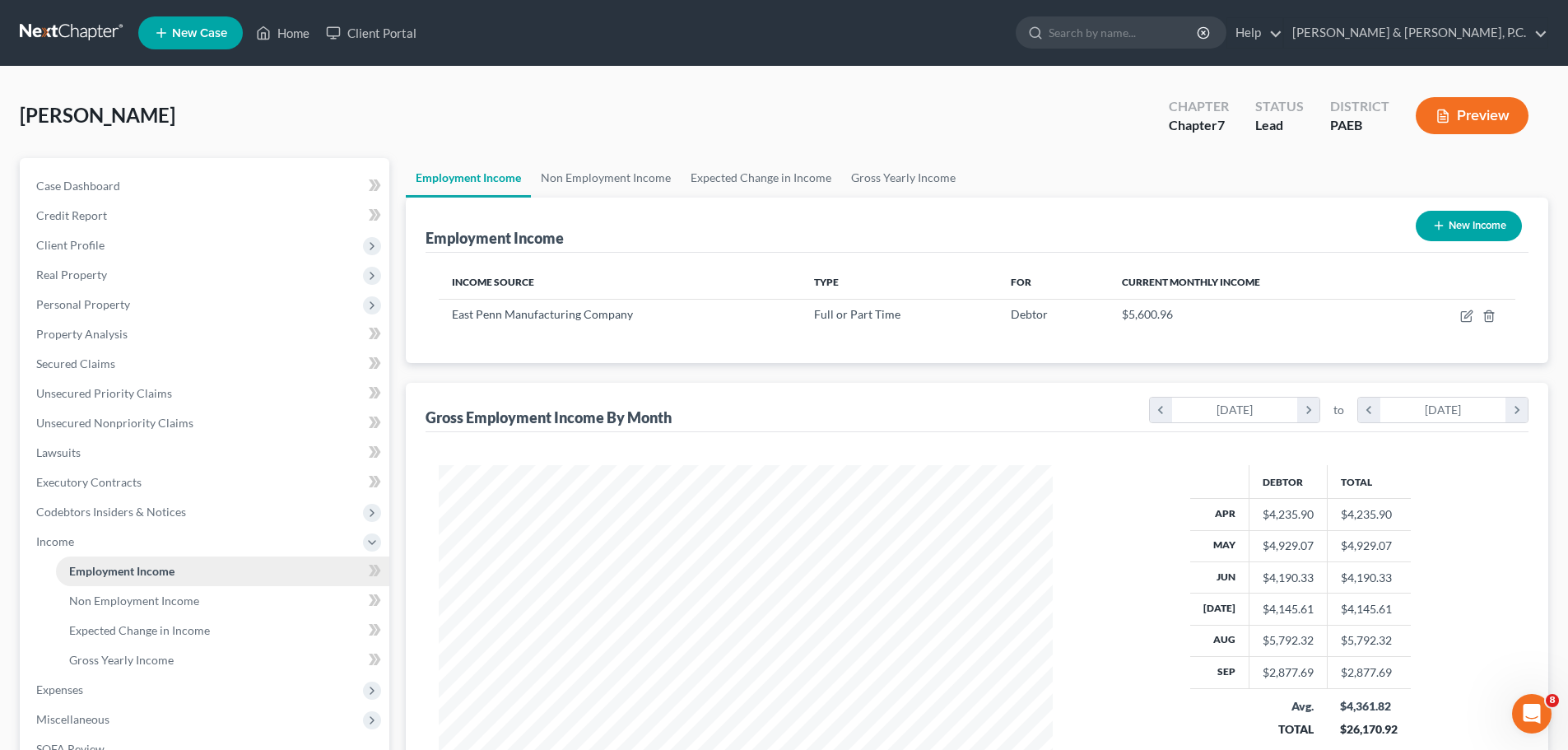
click at [133, 575] on span "Employment Income" at bounding box center [121, 571] width 105 height 14
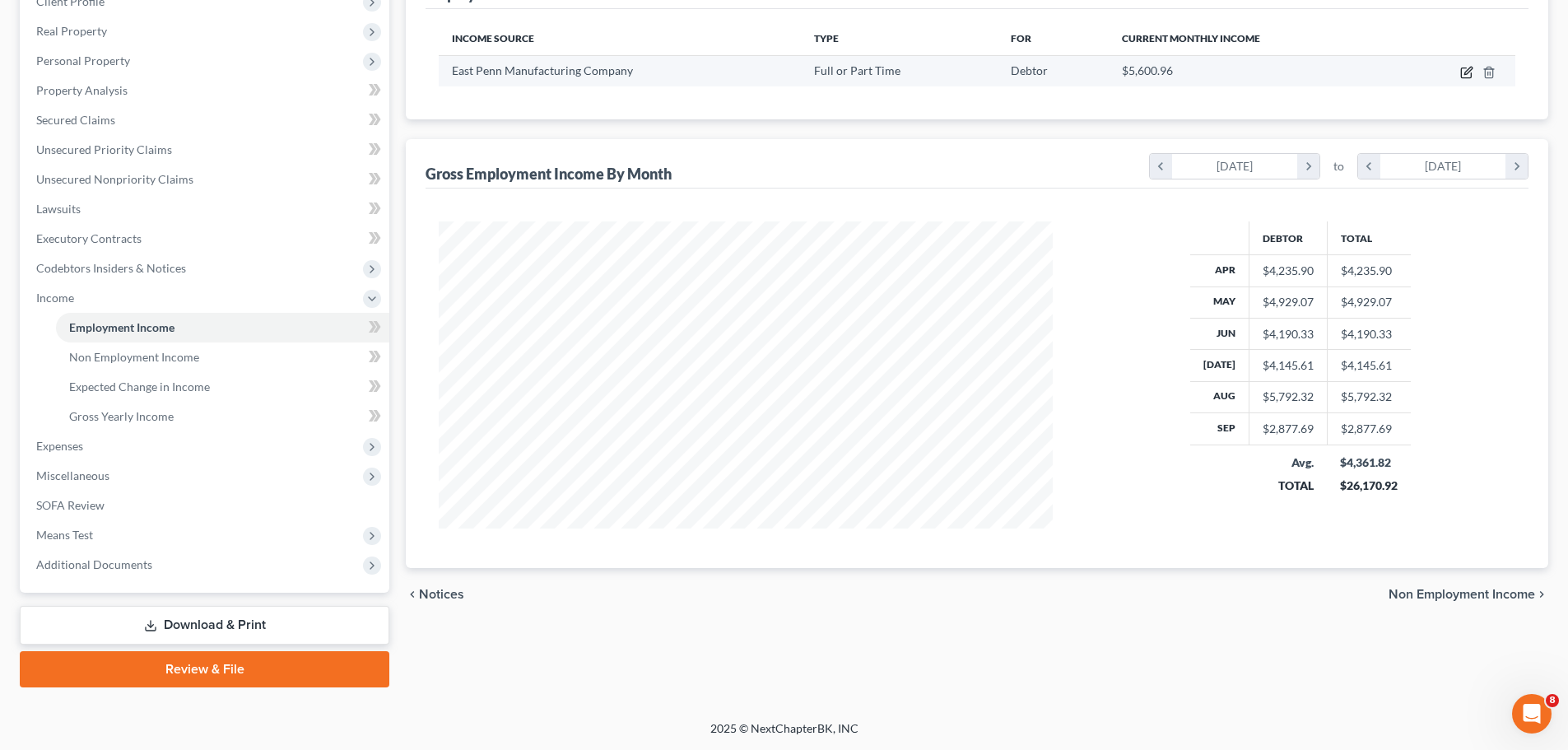
click at [1465, 73] on icon "button" at bounding box center [1466, 72] width 13 height 13
select select "0"
select select "39"
select select "3"
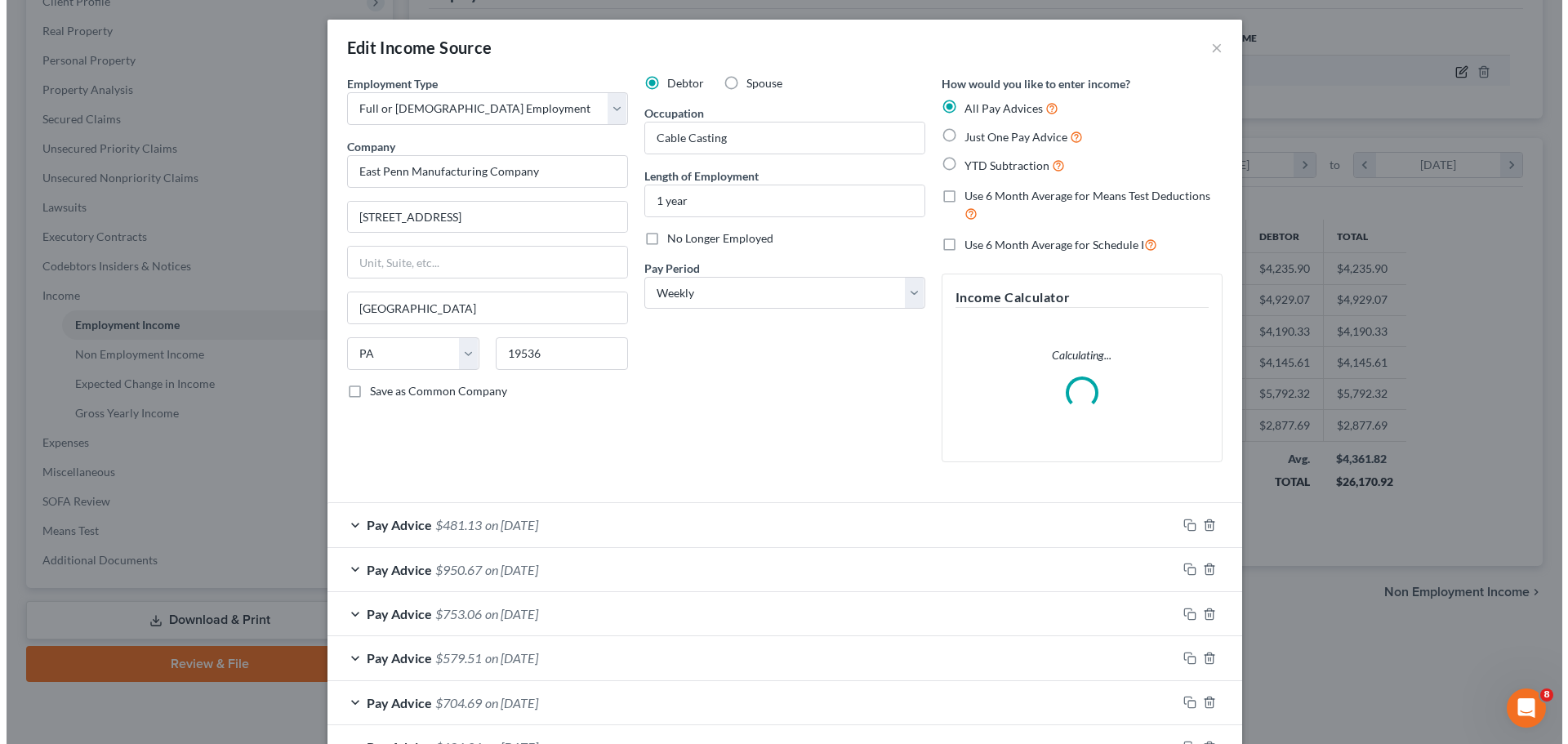
scroll to position [307, 647]
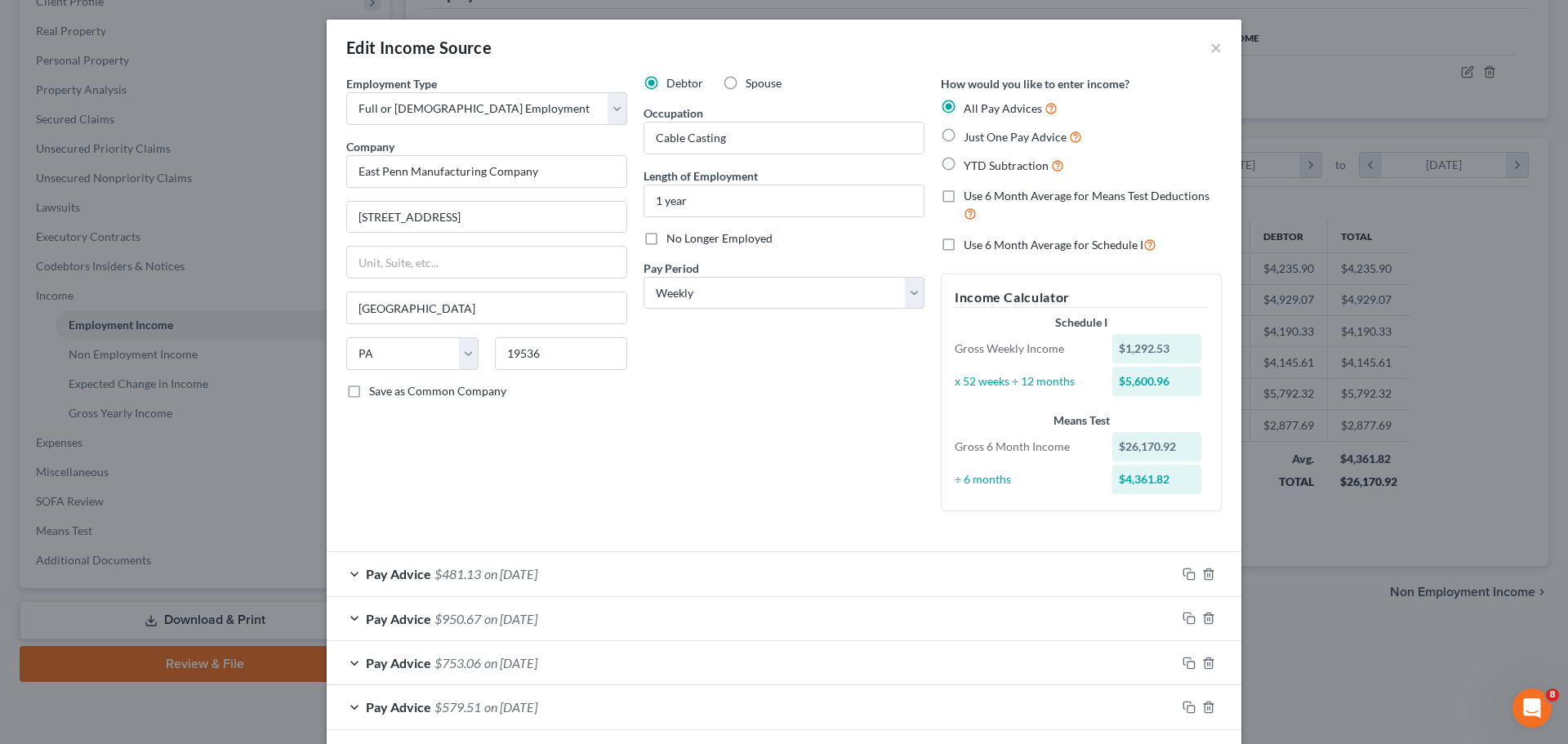
click at [350, 575] on div "Pay Advice $481.13 on [DATE]" at bounding box center [751, 574] width 849 height 43
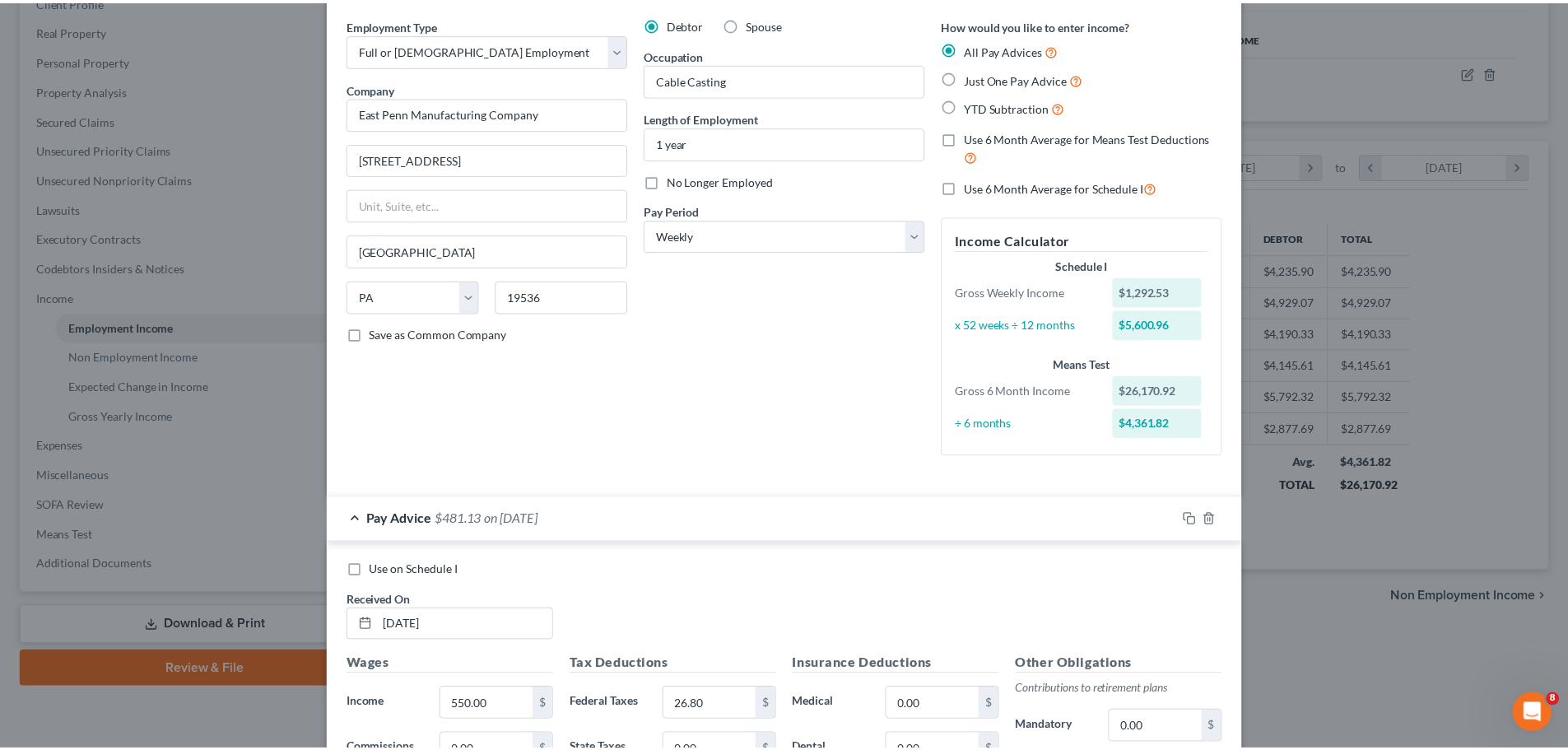
scroll to position [0, 0]
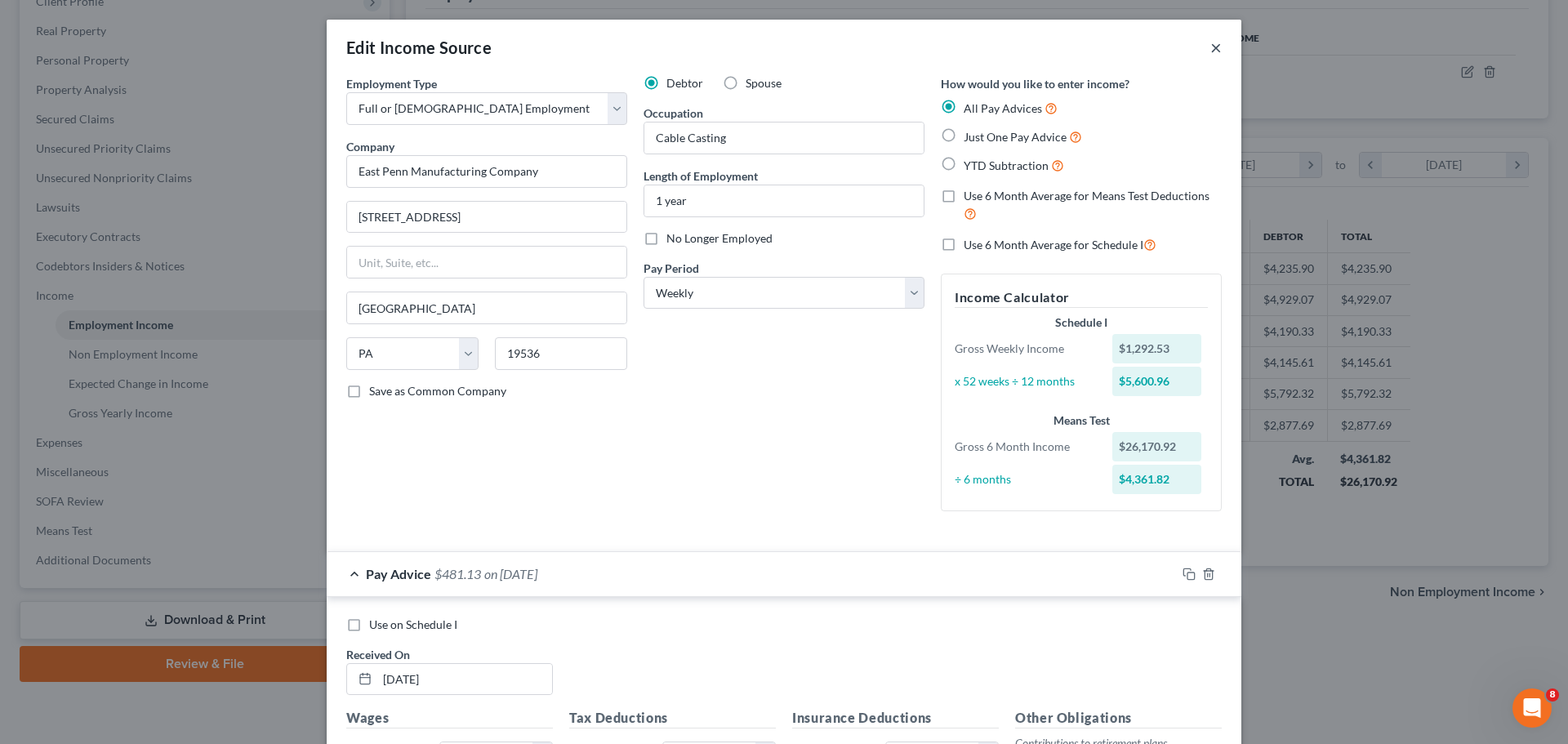
click at [1210, 47] on button "×" at bounding box center [1216, 47] width 12 height 20
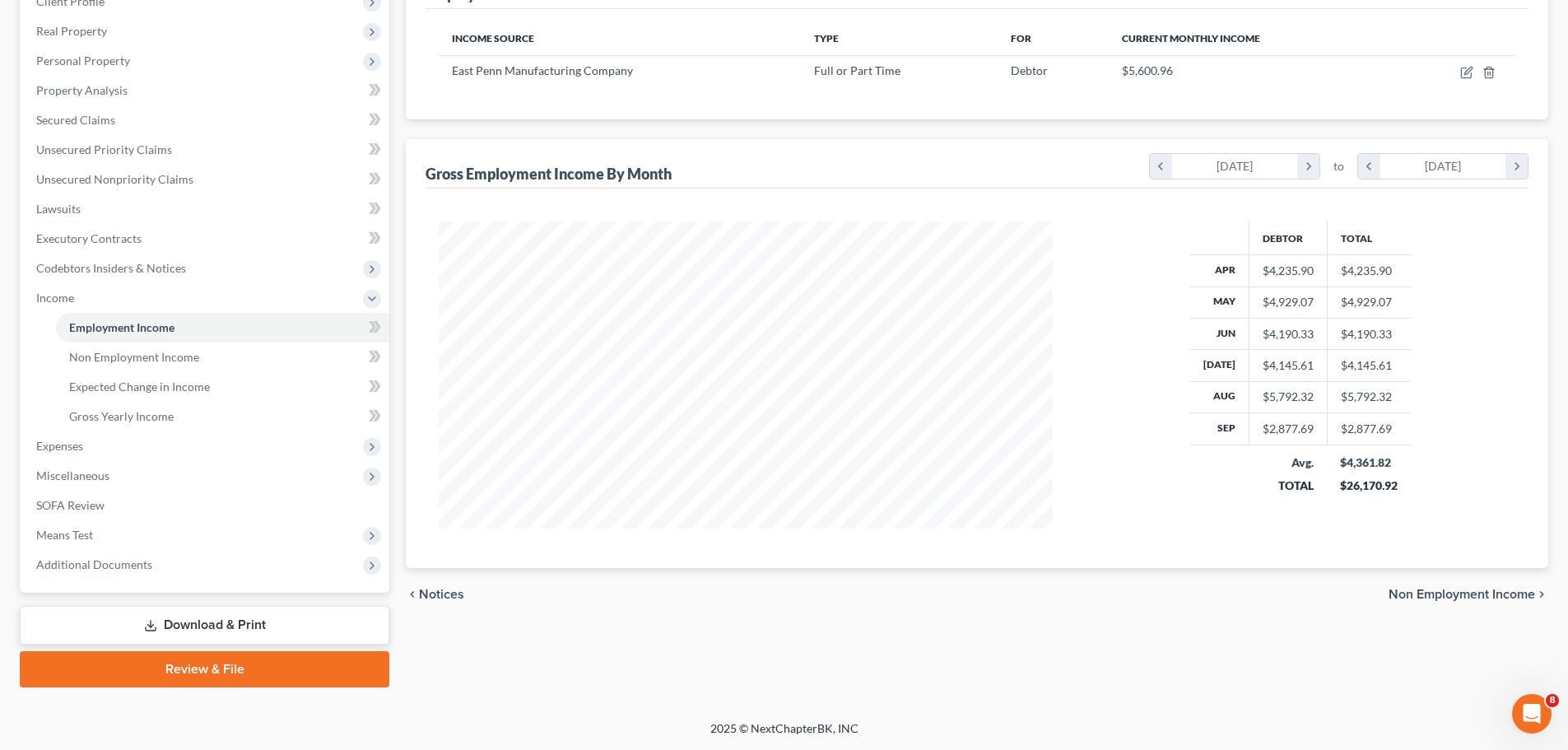
scroll to position [822858, 822517]
click at [122, 57] on span "Personal Property" at bounding box center [83, 60] width 94 height 14
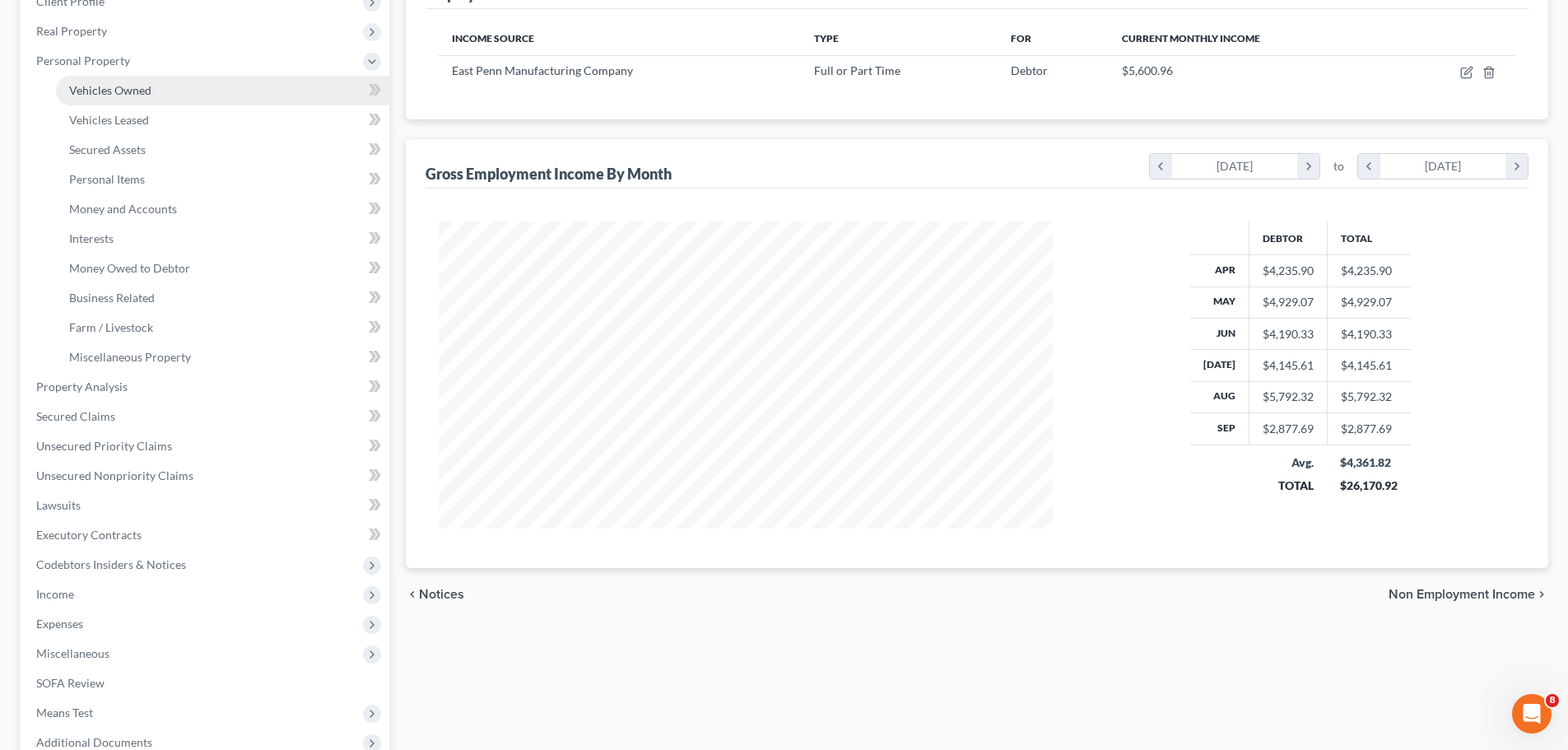
click at [127, 91] on span "Vehicles Owned" at bounding box center [110, 90] width 83 height 14
